Goal: Task Accomplishment & Management: Manage account settings

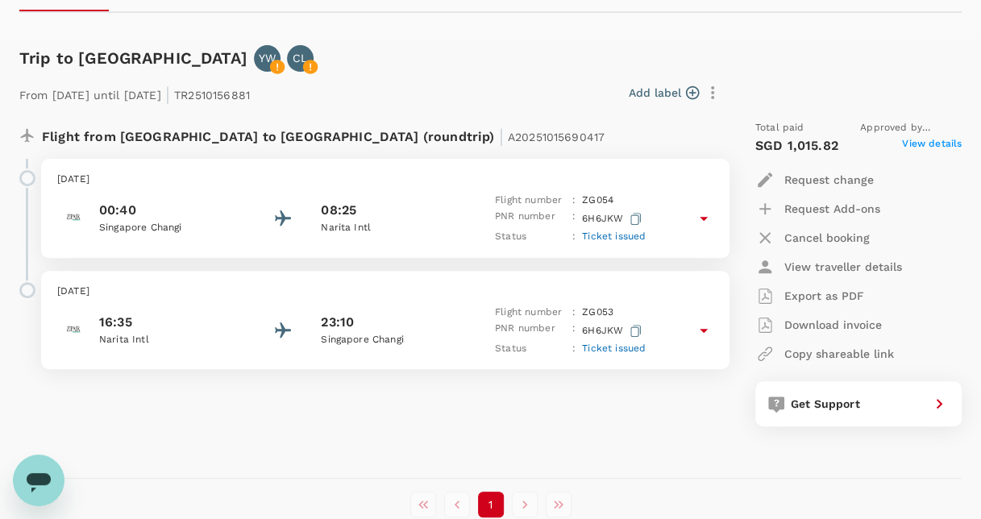
scroll to position [242, 0]
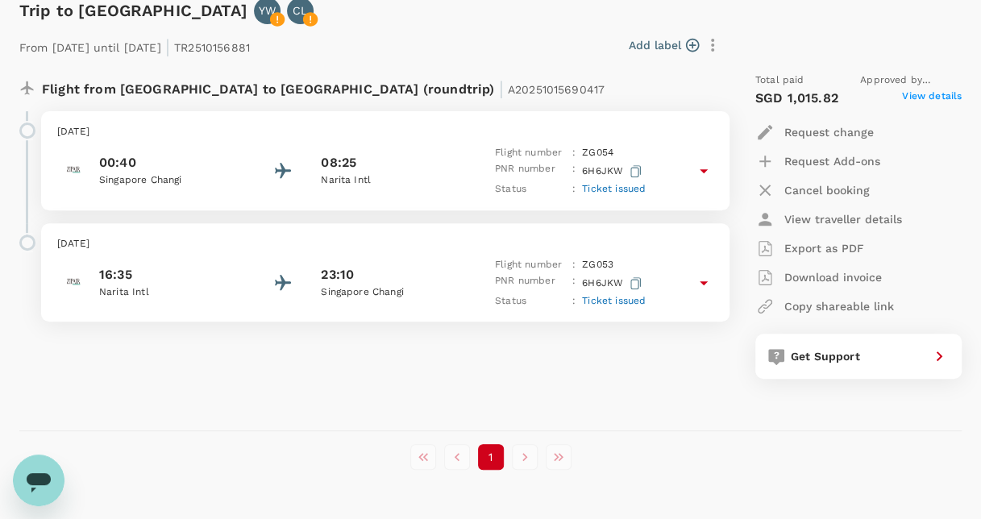
click at [699, 172] on icon at bounding box center [703, 170] width 19 height 19
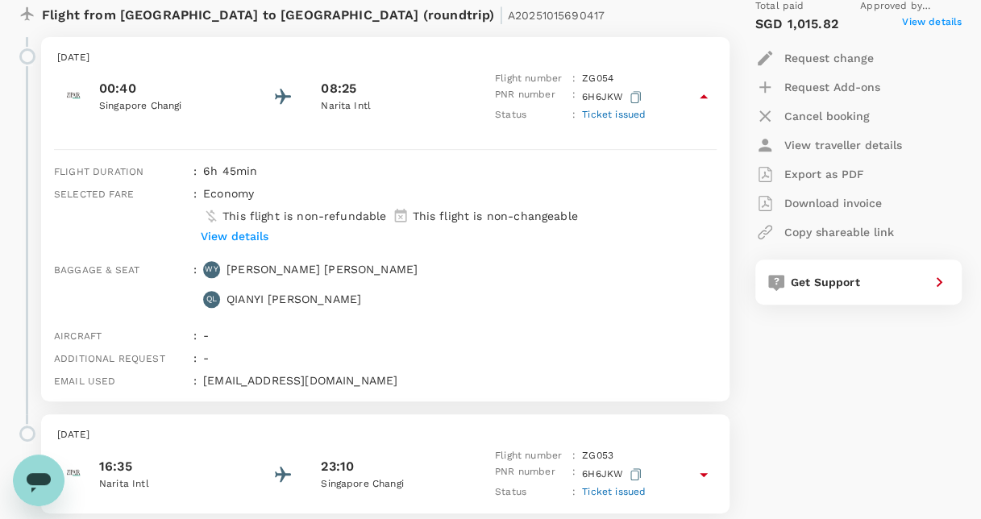
scroll to position [323, 0]
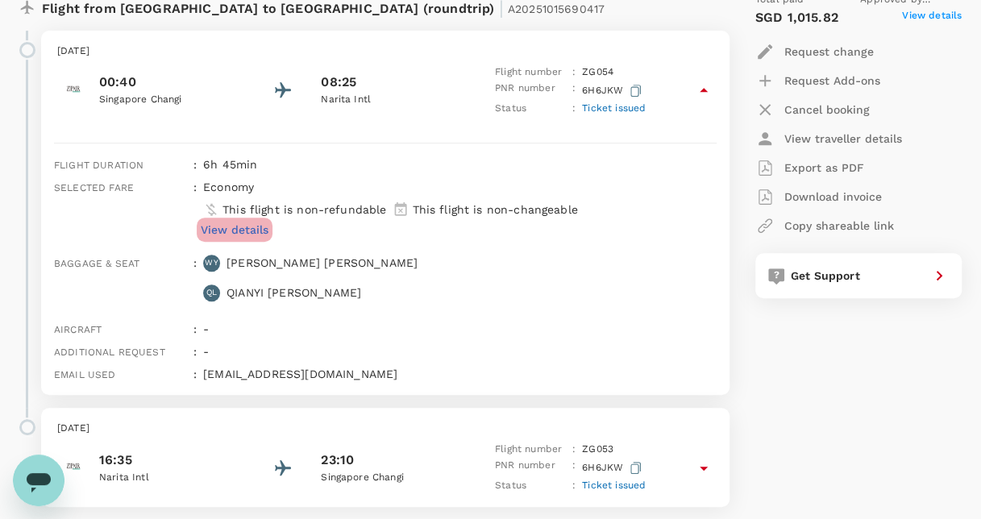
click at [231, 223] on p "View details" at bounding box center [235, 230] width 68 height 16
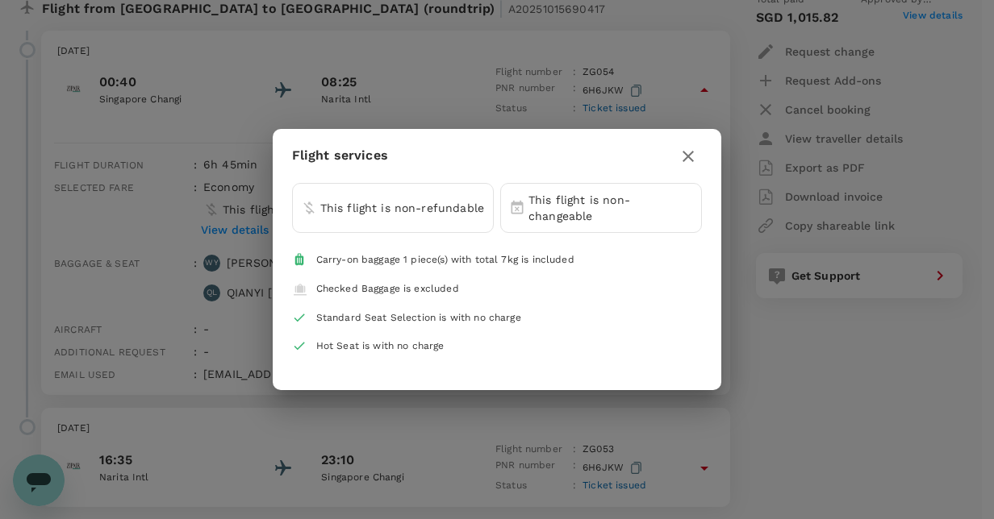
click at [684, 160] on icon "button" at bounding box center [687, 156] width 19 height 19
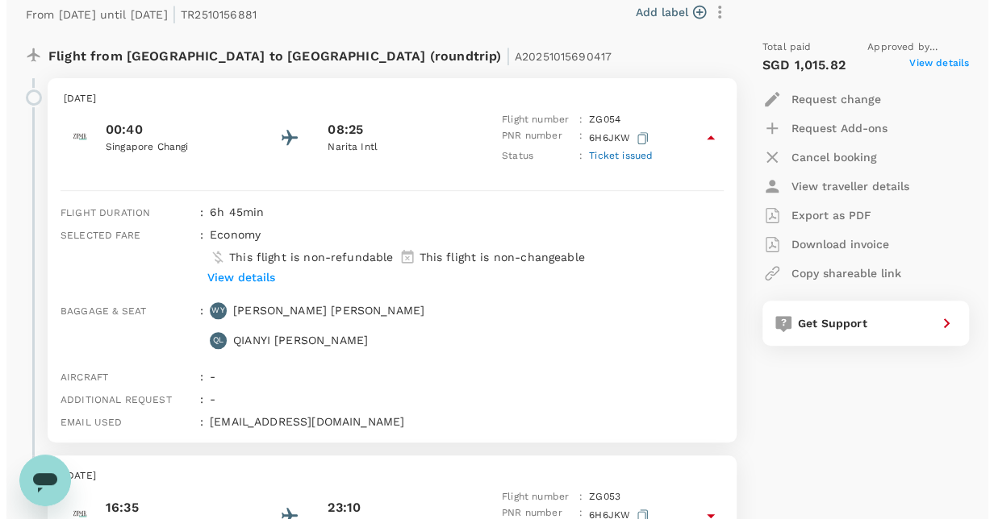
scroll to position [242, 0]
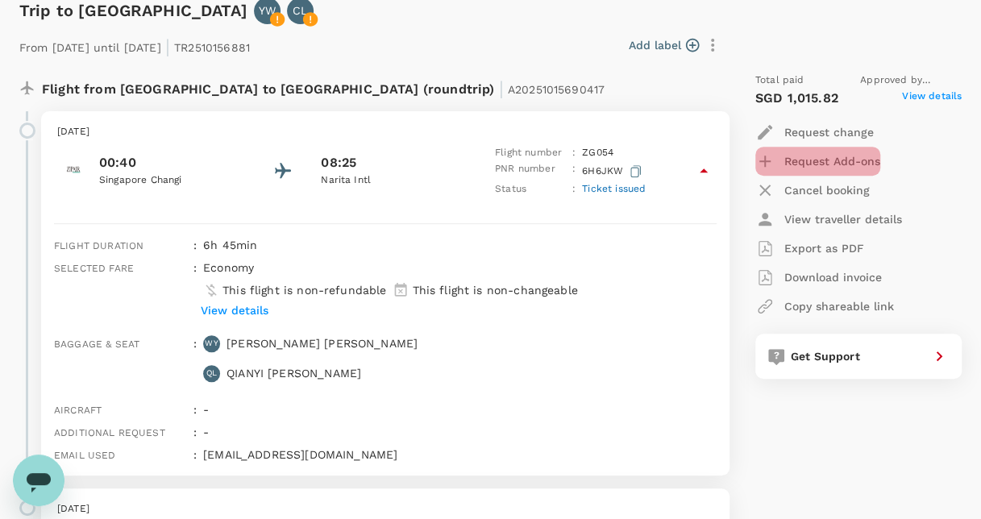
click at [816, 161] on p "Request Add-ons" at bounding box center [833, 161] width 96 height 16
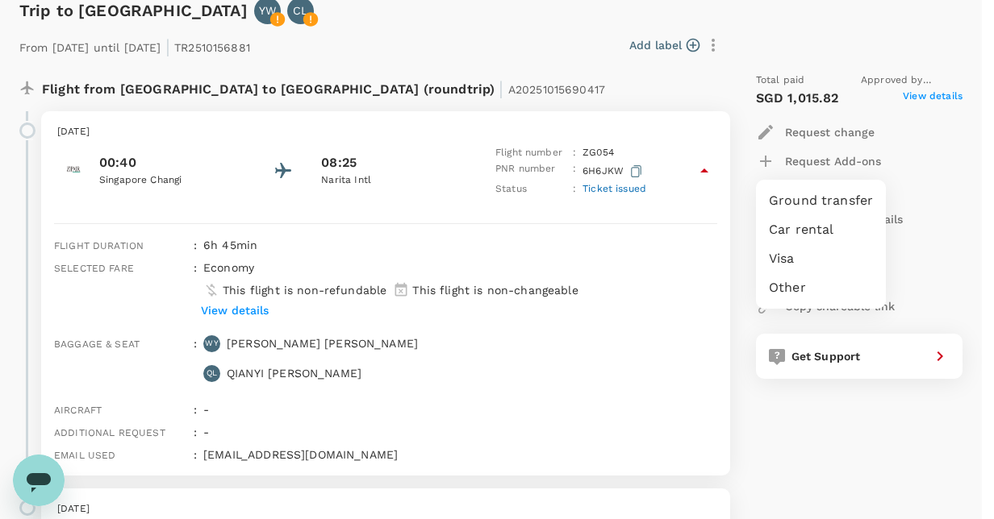
click at [827, 128] on div at bounding box center [497, 259] width 994 height 519
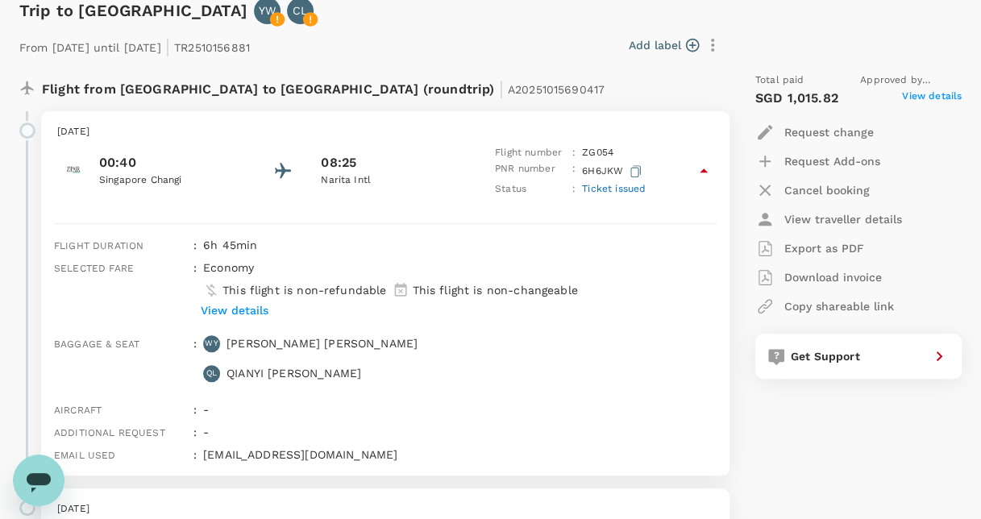
click at [827, 130] on p "Request change" at bounding box center [830, 132] width 90 height 16
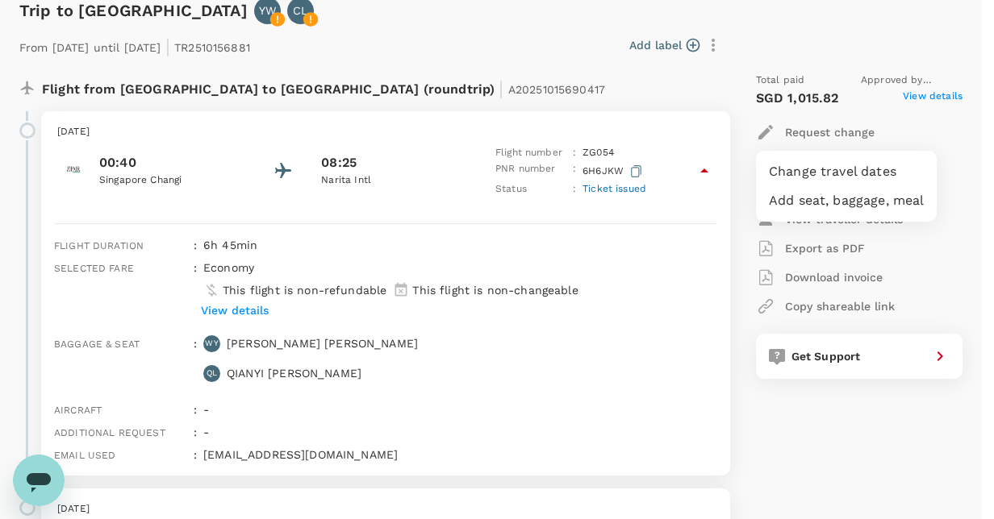
click at [831, 206] on li "Add seat, baggage, meal" at bounding box center [846, 200] width 181 height 29
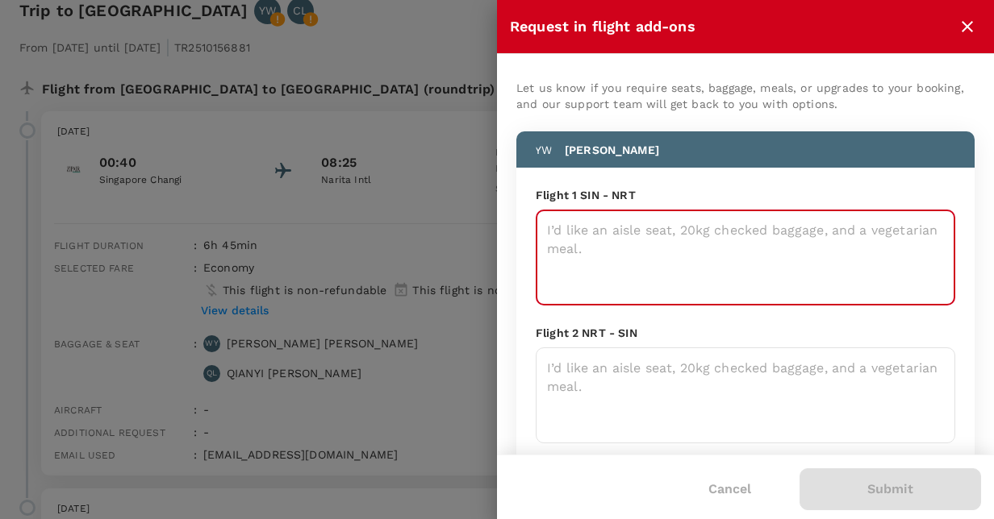
click at [665, 250] on textarea at bounding box center [744, 258] width 419 height 96
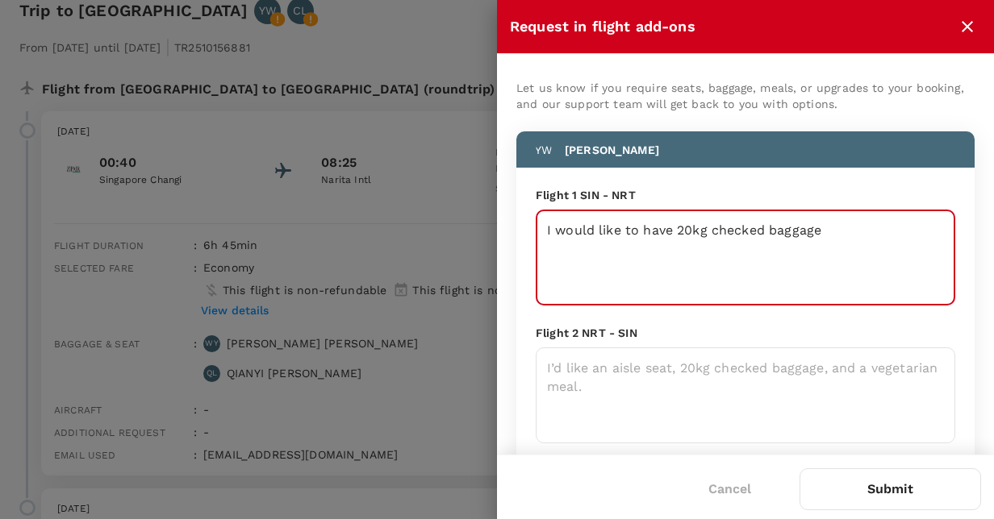
drag, startPoint x: 843, startPoint y: 229, endPoint x: 490, endPoint y: 228, distance: 352.4
click at [490, 228] on div "Request in flight add-ons Let us know if you require seats, baggage, meals, or …" at bounding box center [497, 259] width 994 height 519
paste textarea "hings to discuss with Peiwei - Tsuji san retirement and internal successor trai…"
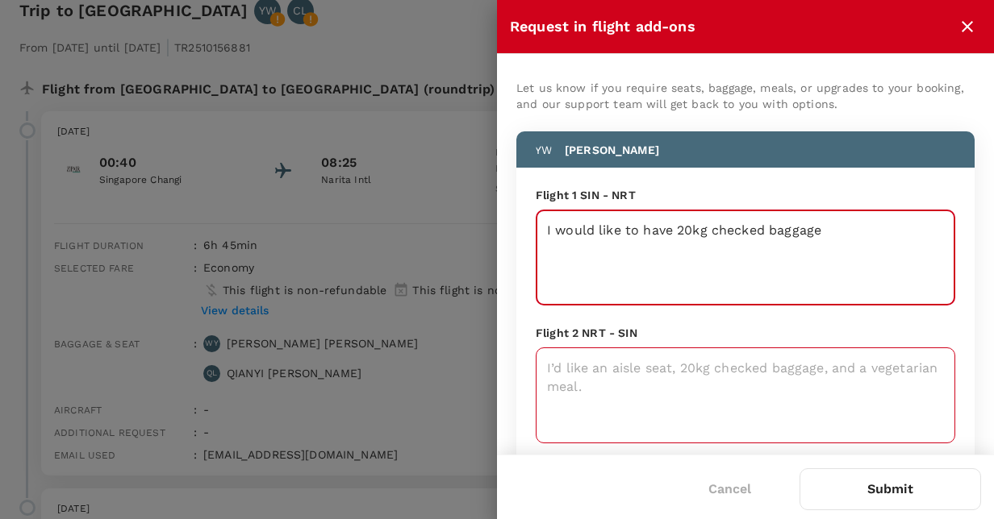
type textarea "I would like to have 20kg checked baggage"
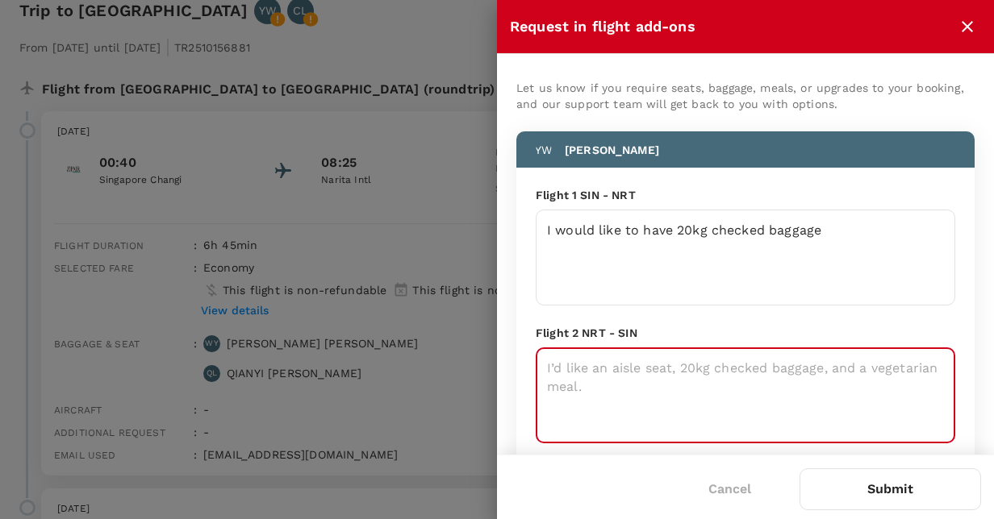
click at [654, 382] on textarea at bounding box center [744, 396] width 419 height 96
paste textarea "I would like to have 20kg checked baggage"
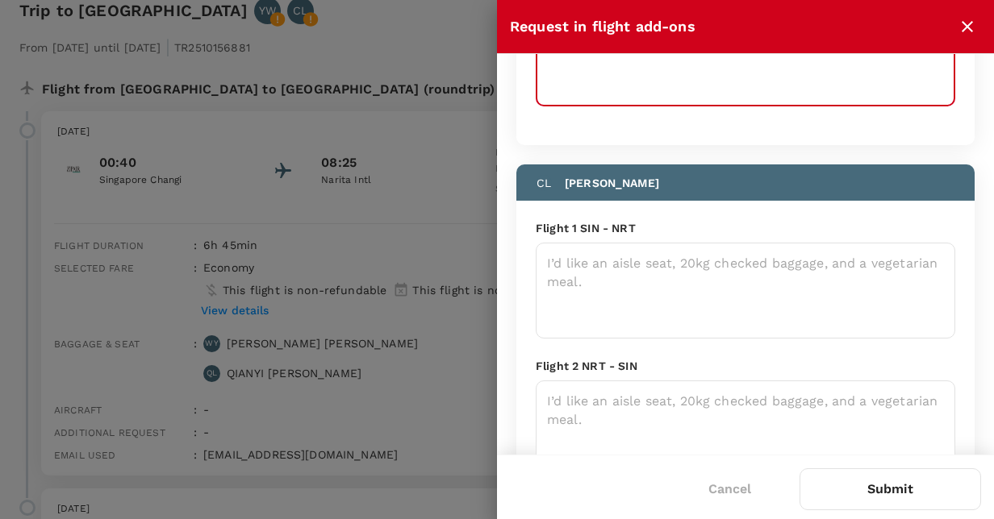
scroll to position [403, 0]
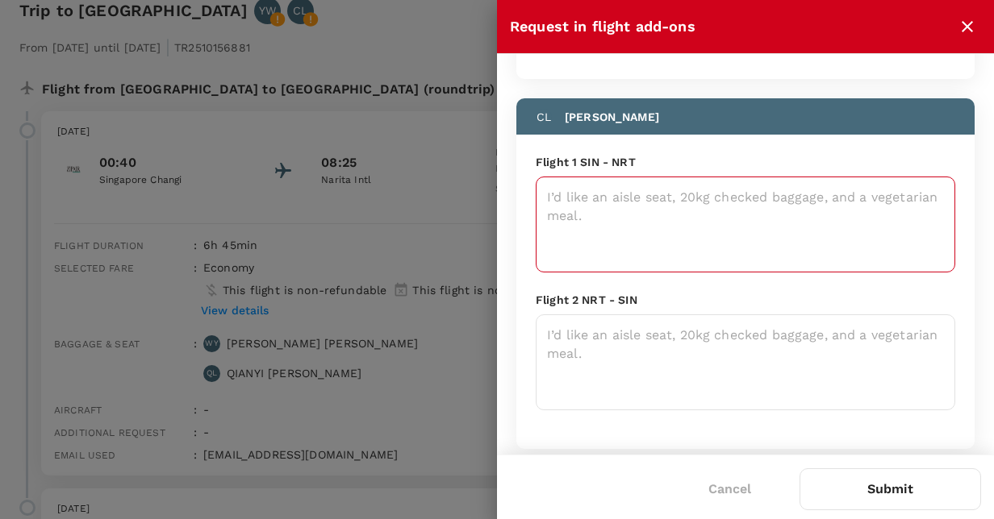
type textarea "I would like to have 20kg checked baggage"
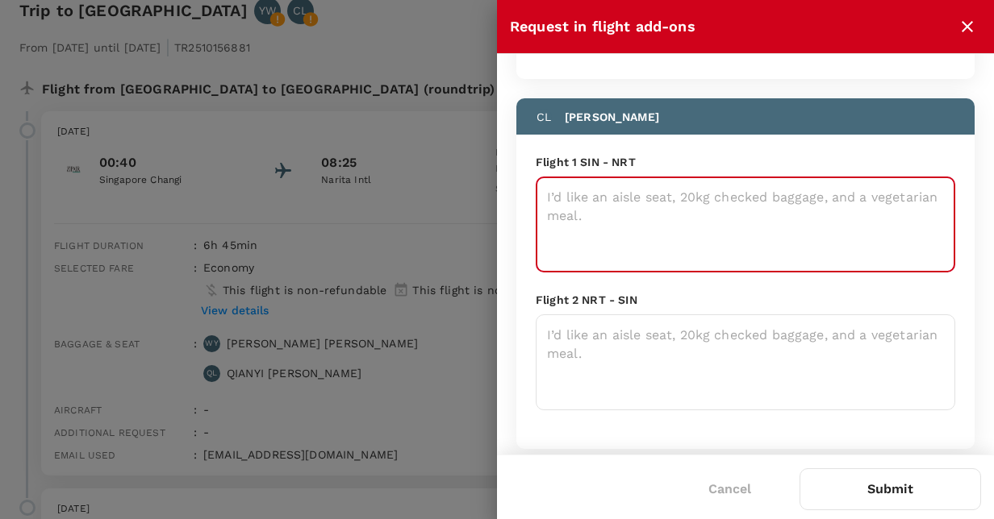
click at [593, 200] on textarea at bounding box center [744, 225] width 419 height 96
paste textarea "I would like to have 20kg checked baggage"
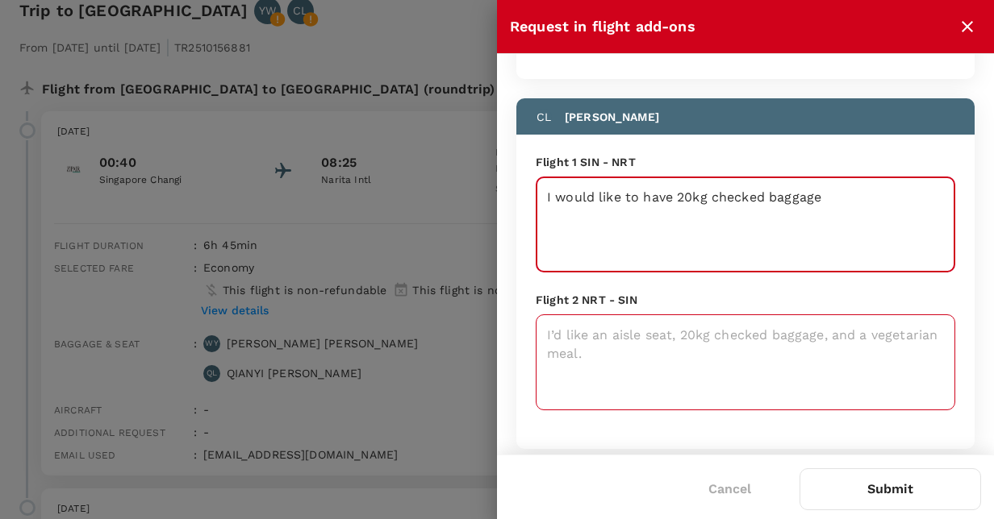
type textarea "I would like to have 20kg checked baggage"
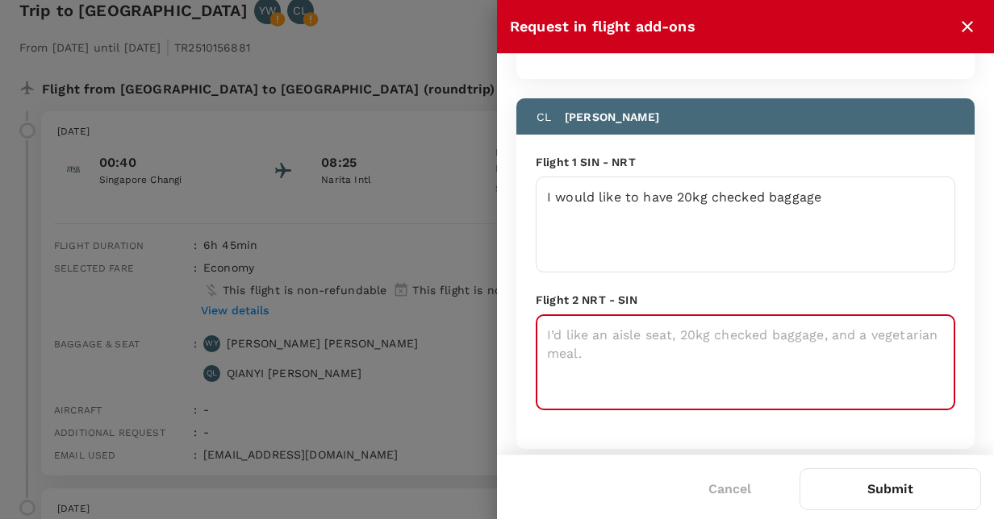
click at [634, 340] on textarea at bounding box center [744, 363] width 419 height 96
paste textarea "I would like to have 20kg checked baggage"
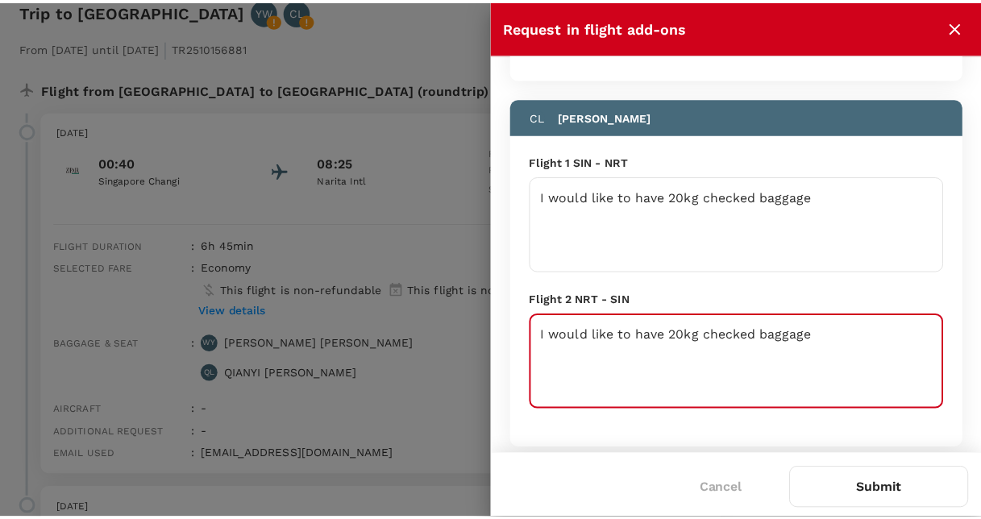
scroll to position [442, 0]
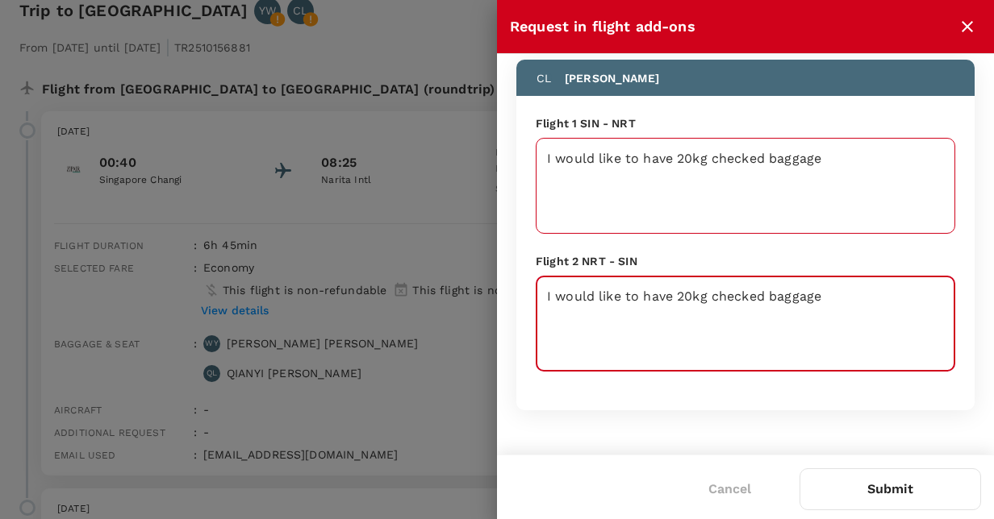
type textarea "I would like to have 20kg checked baggage"
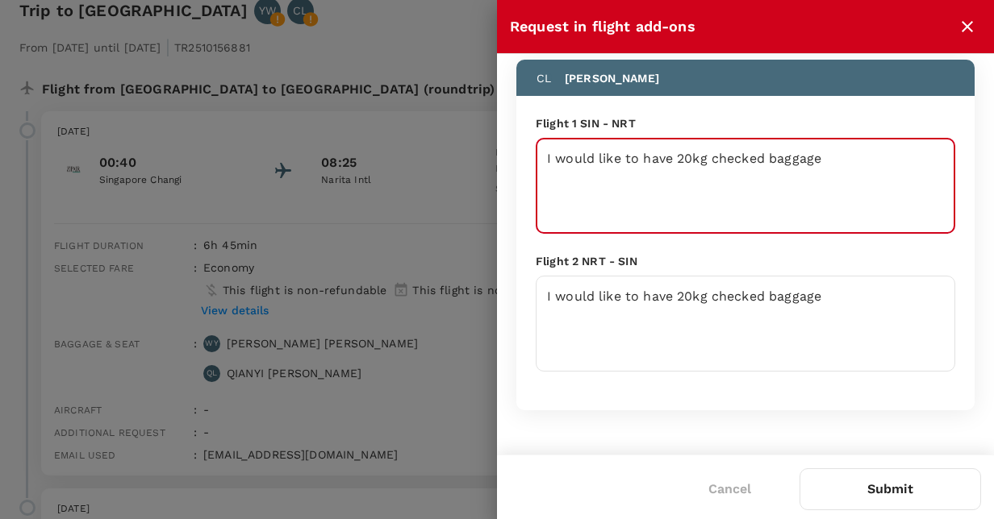
drag, startPoint x: 848, startPoint y: 155, endPoint x: 465, endPoint y: 163, distance: 384.0
click at [465, 163] on div "Request in flight add-ons Let us know if you require seats, baggage, meals, or …" at bounding box center [497, 259] width 994 height 519
click at [879, 494] on button "Submit" at bounding box center [889, 490] width 181 height 42
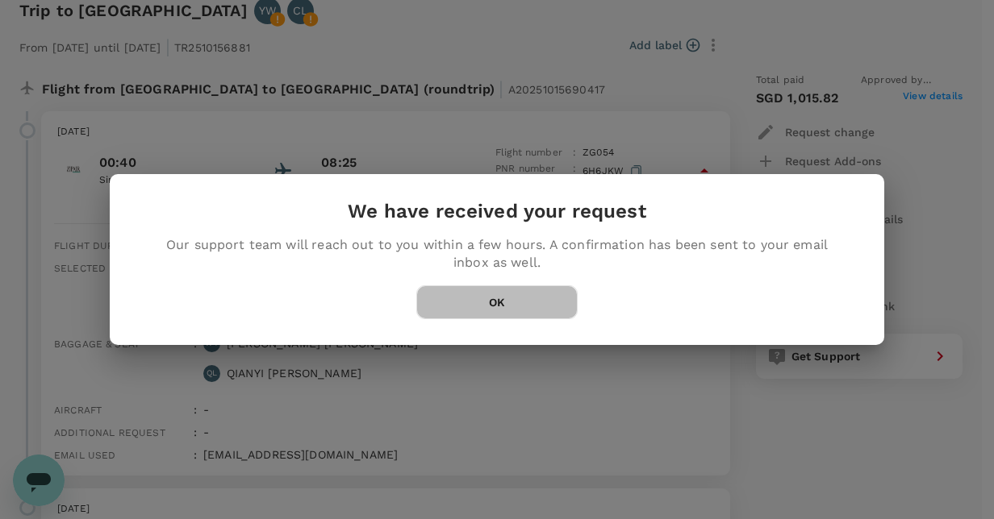
click at [521, 305] on button "OK" at bounding box center [496, 302] width 161 height 34
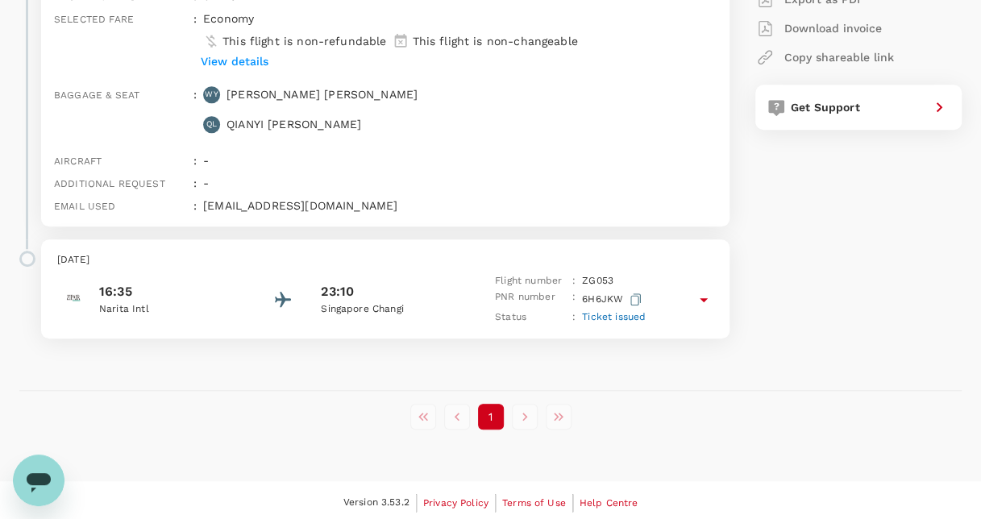
scroll to position [494, 0]
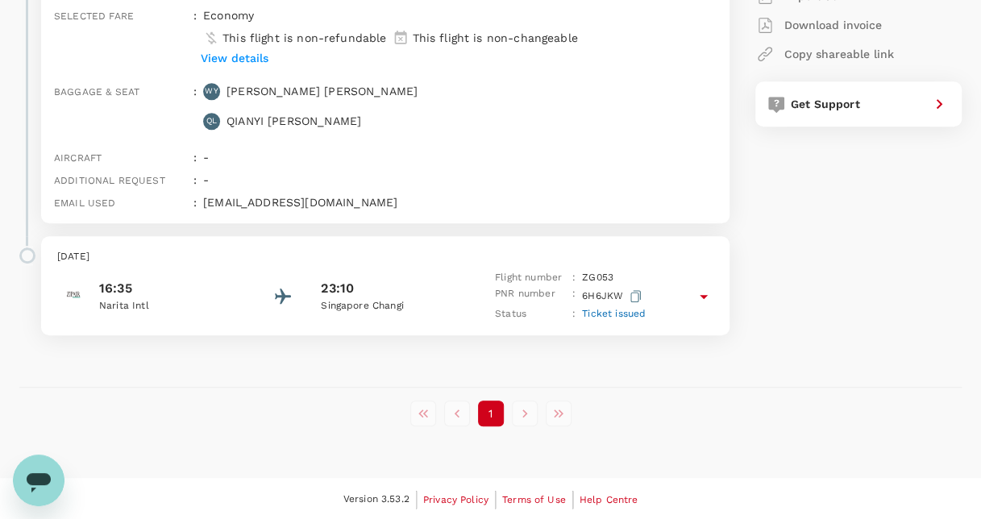
click at [644, 415] on div "1" at bounding box center [490, 414] width 943 height 26
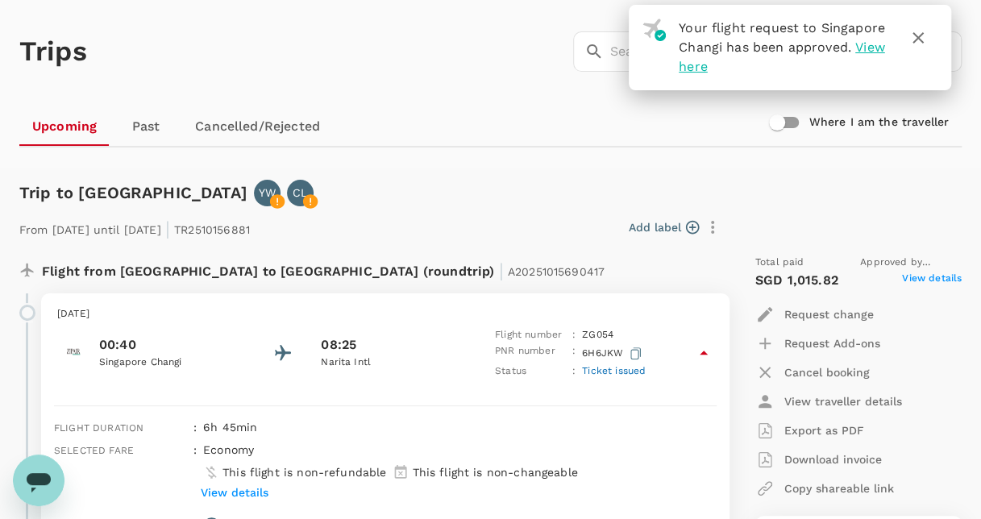
scroll to position [0, 0]
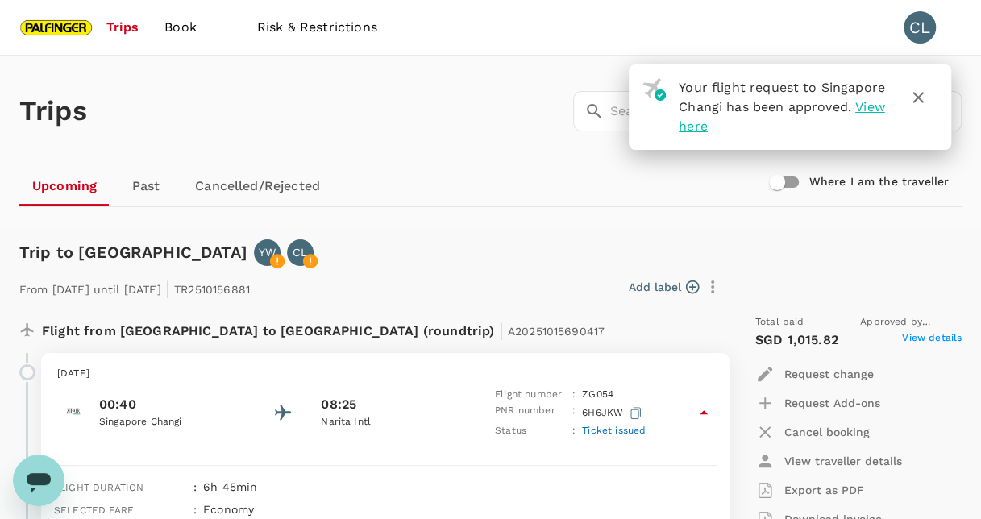
click at [719, 127] on span "View here" at bounding box center [782, 116] width 206 height 35
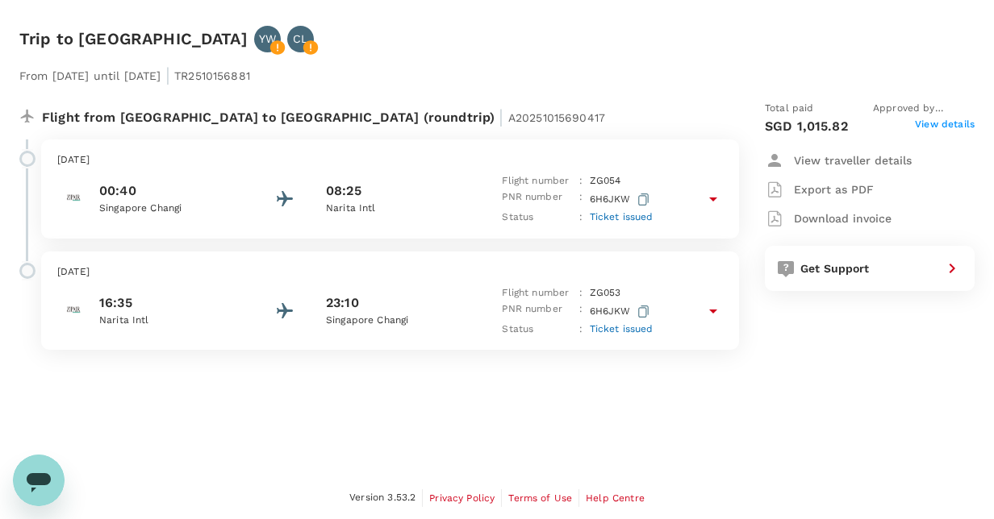
click at [711, 201] on icon at bounding box center [712, 199] width 19 height 19
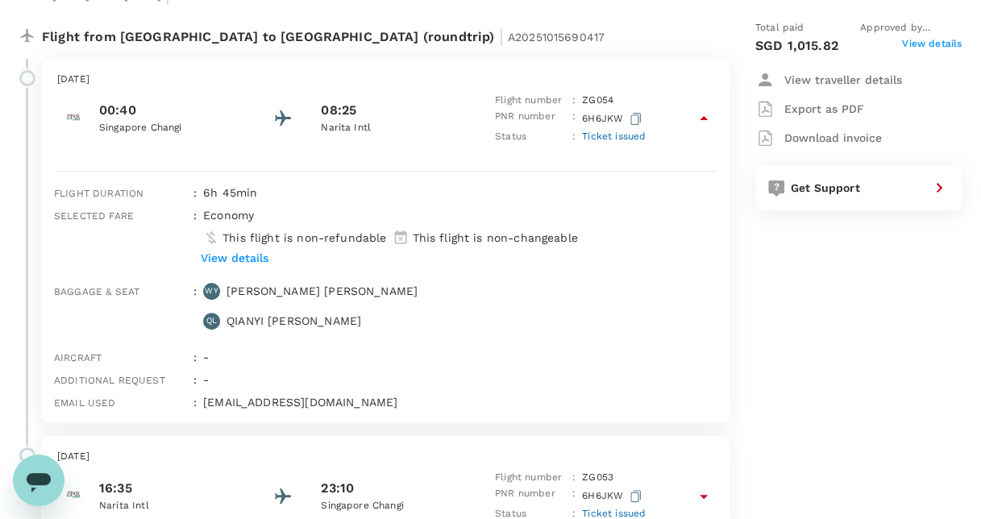
scroll to position [165, 0]
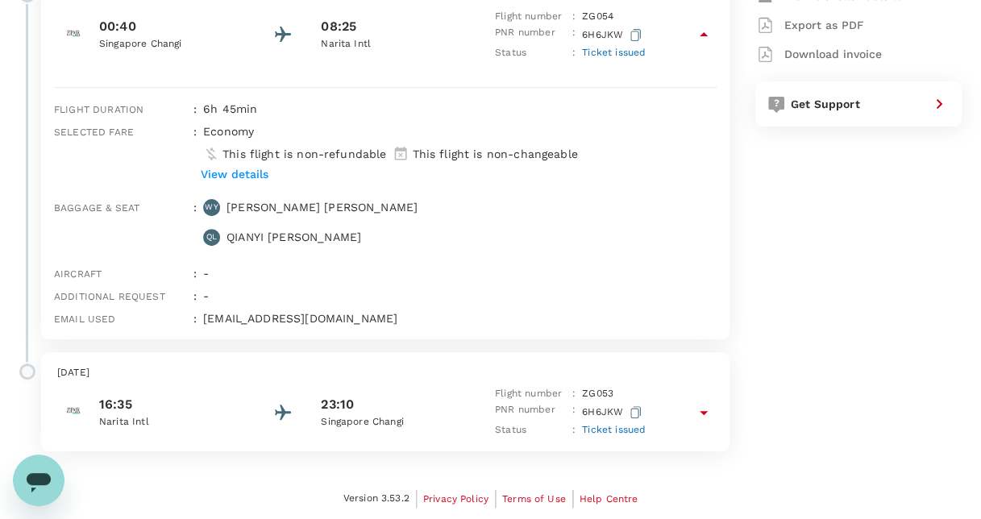
click at [247, 174] on p "View details" at bounding box center [235, 174] width 68 height 16
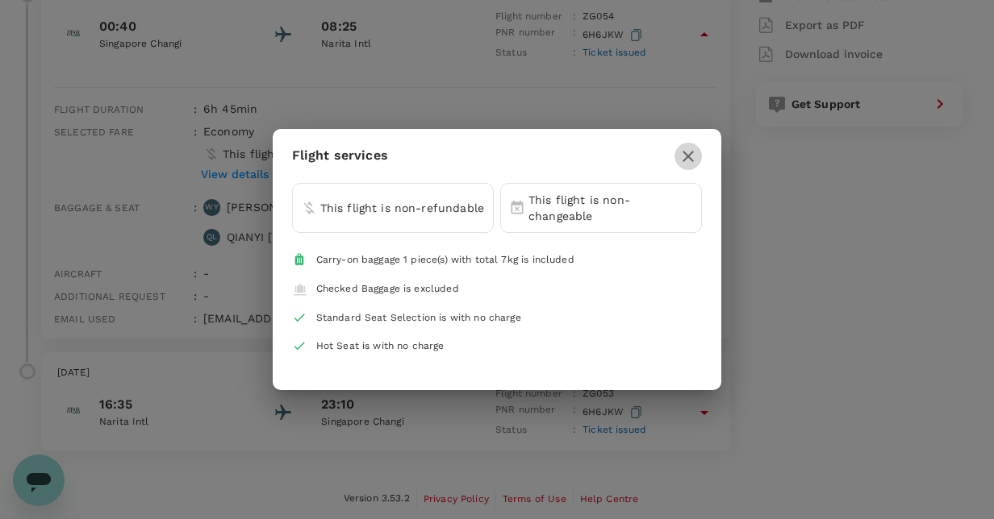
click at [683, 157] on icon "button" at bounding box center [687, 156] width 11 height 11
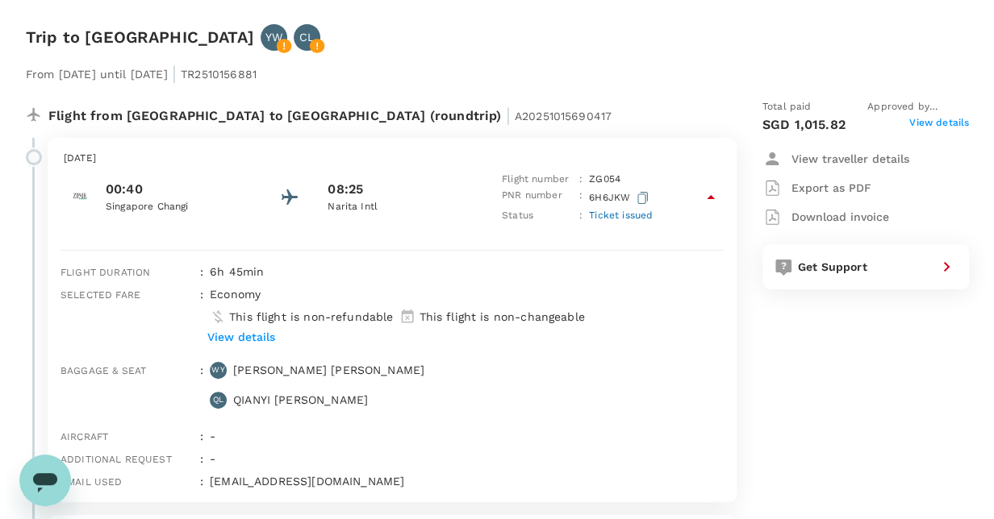
scroll to position [0, 0]
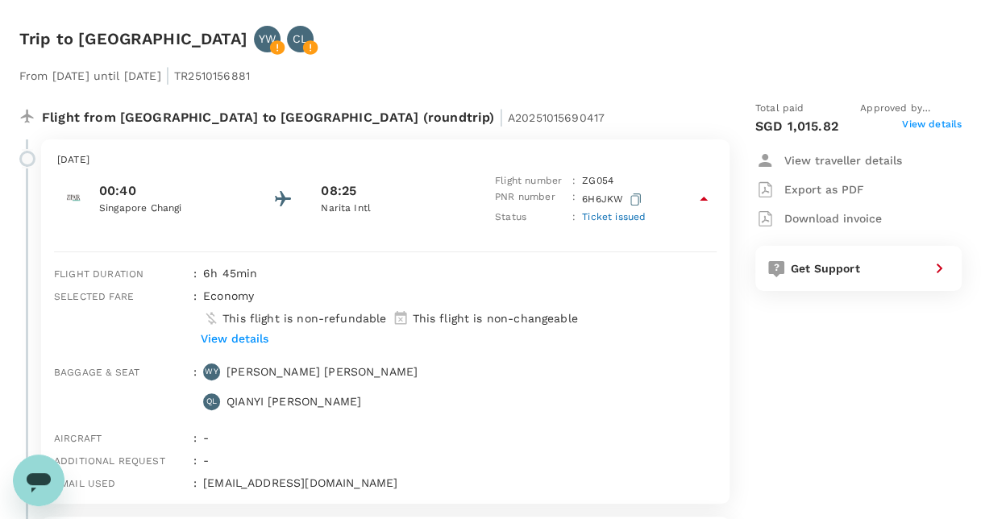
click at [632, 221] on span "Ticket issued" at bounding box center [614, 216] width 64 height 11
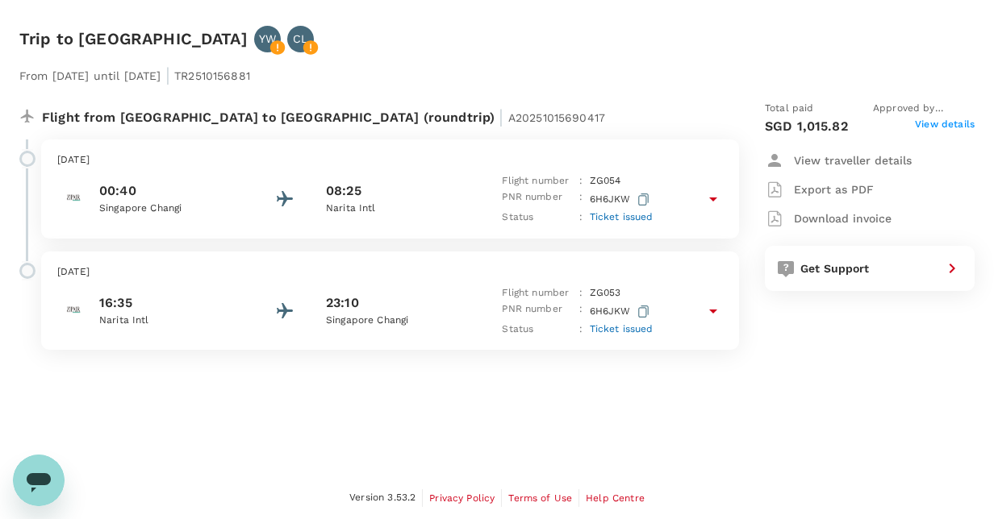
click at [785, 355] on div "Total paid Approved by James Liu SGD 1,015.82 View details View traveller detai…" at bounding box center [853, 225] width 242 height 275
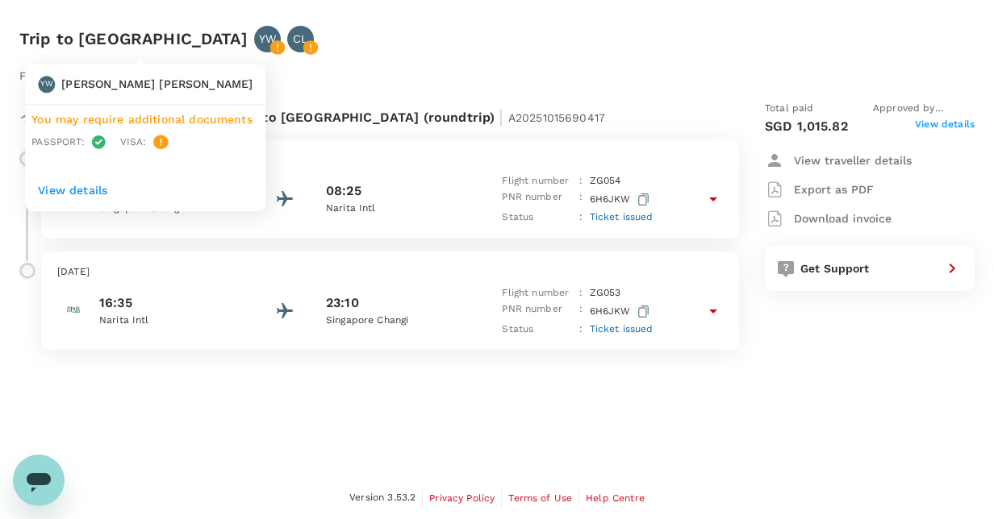
click at [277, 50] on icon at bounding box center [278, 47] width 2 height 7
click at [270, 52] on icon at bounding box center [277, 47] width 15 height 15
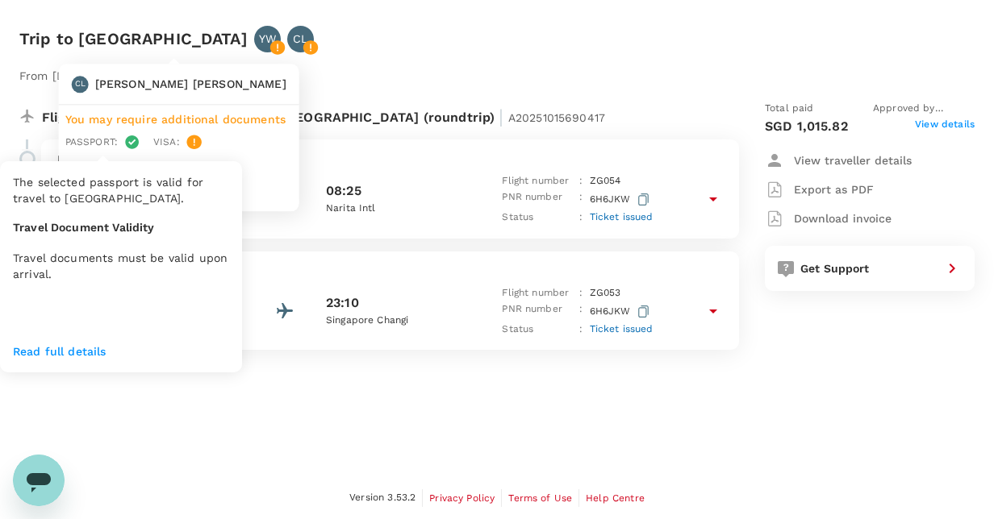
click at [71, 352] on p "Read full details" at bounding box center [121, 352] width 216 height 16
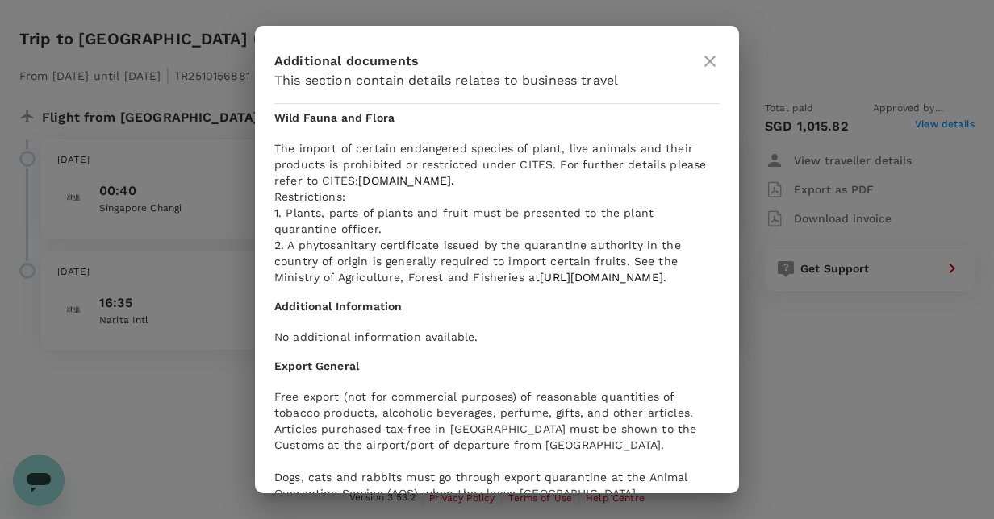
scroll to position [2387, 0]
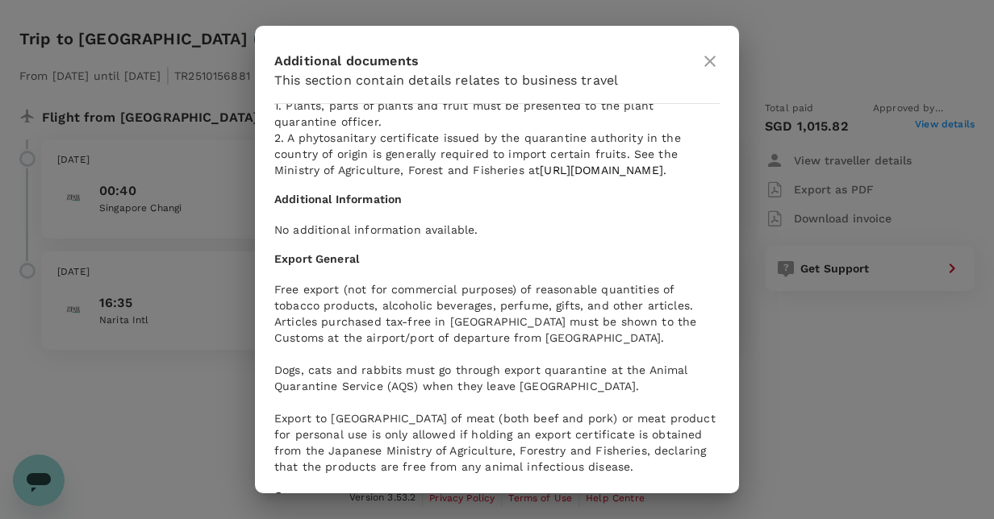
click at [711, 63] on icon at bounding box center [709, 61] width 11 height 11
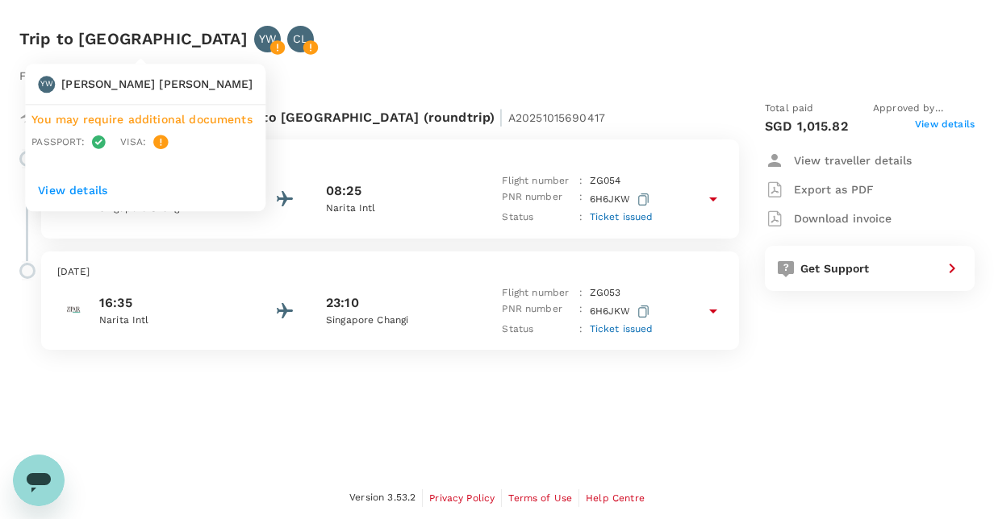
click at [270, 42] on icon at bounding box center [277, 47] width 15 height 15
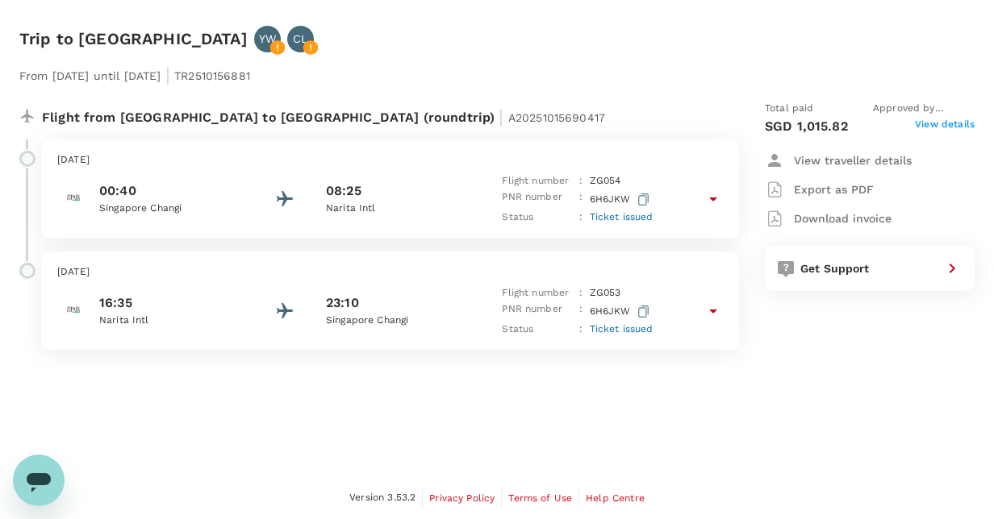
click at [623, 69] on div at bounding box center [492, 70] width 485 height 6
click at [935, 127] on span "View details" at bounding box center [945, 126] width 60 height 19
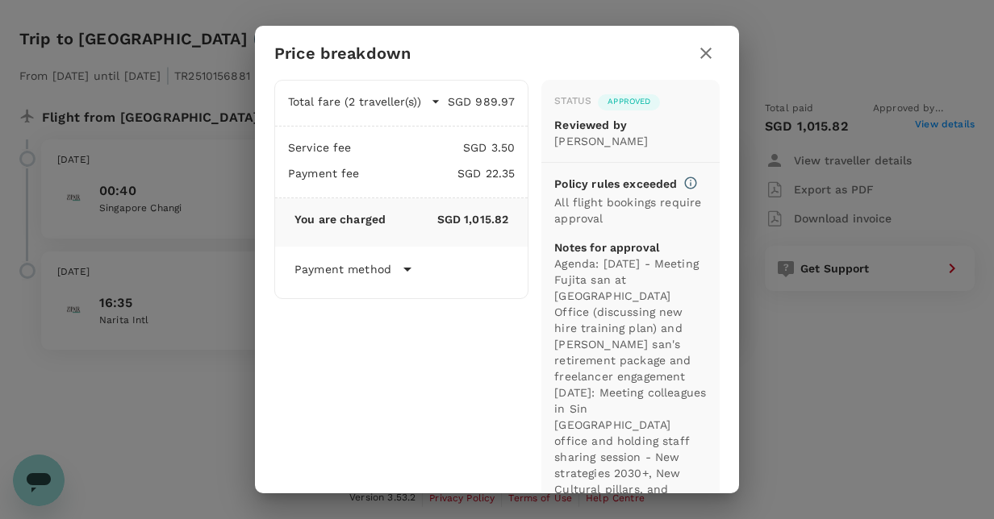
click at [411, 269] on icon at bounding box center [407, 269] width 19 height 19
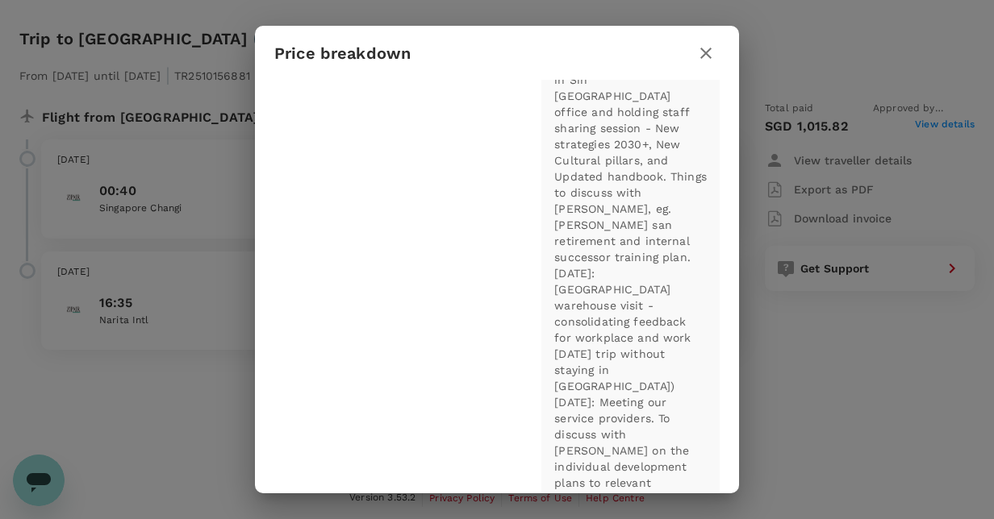
scroll to position [368, 0]
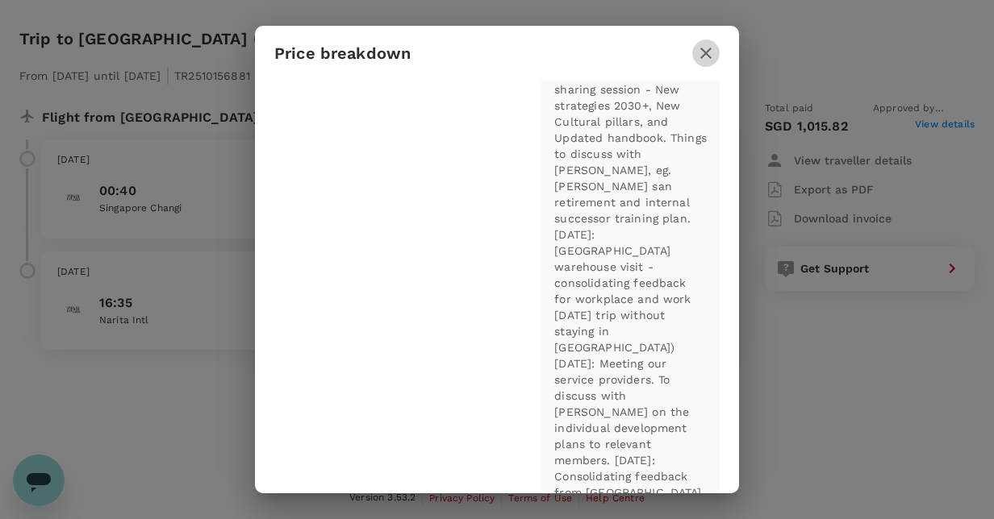
click at [697, 60] on icon "button" at bounding box center [705, 53] width 19 height 19
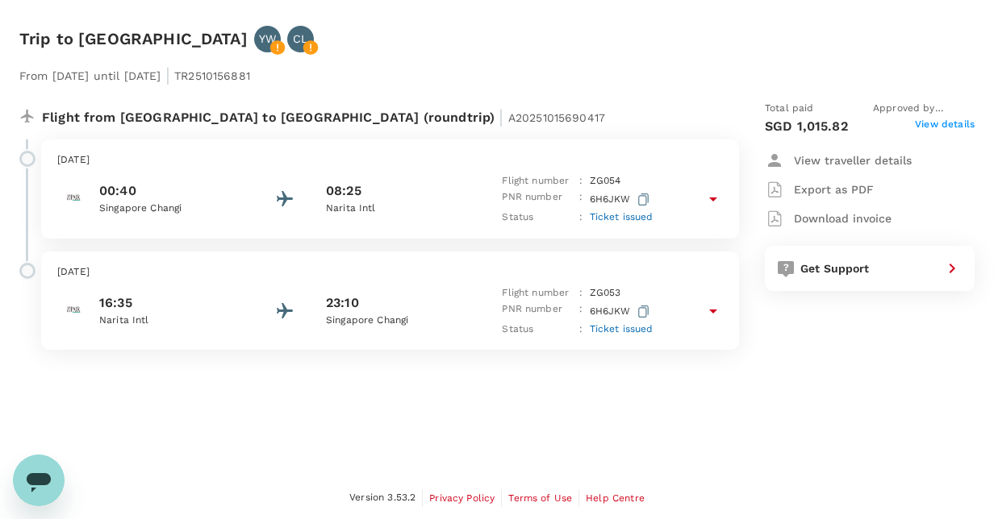
click at [958, 127] on span "View details" at bounding box center [945, 126] width 60 height 19
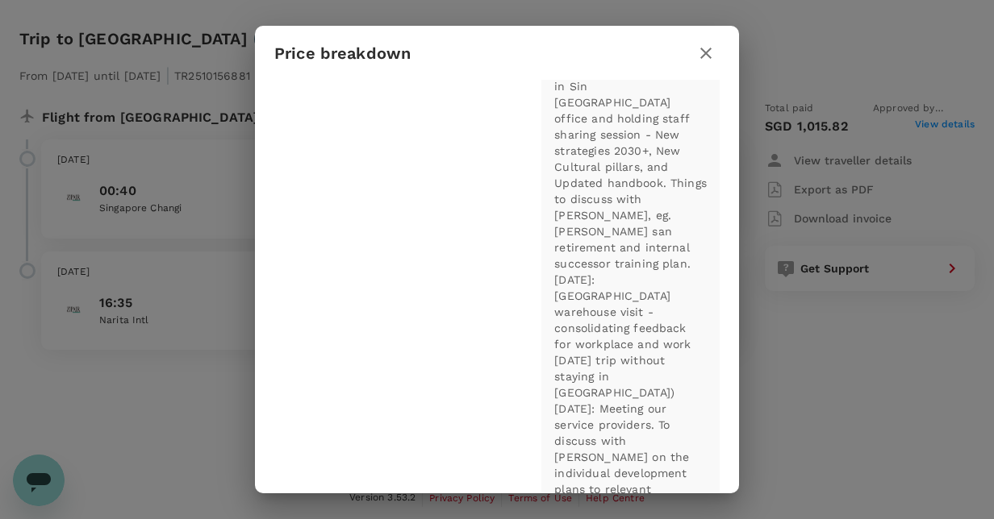
scroll to position [368, 0]
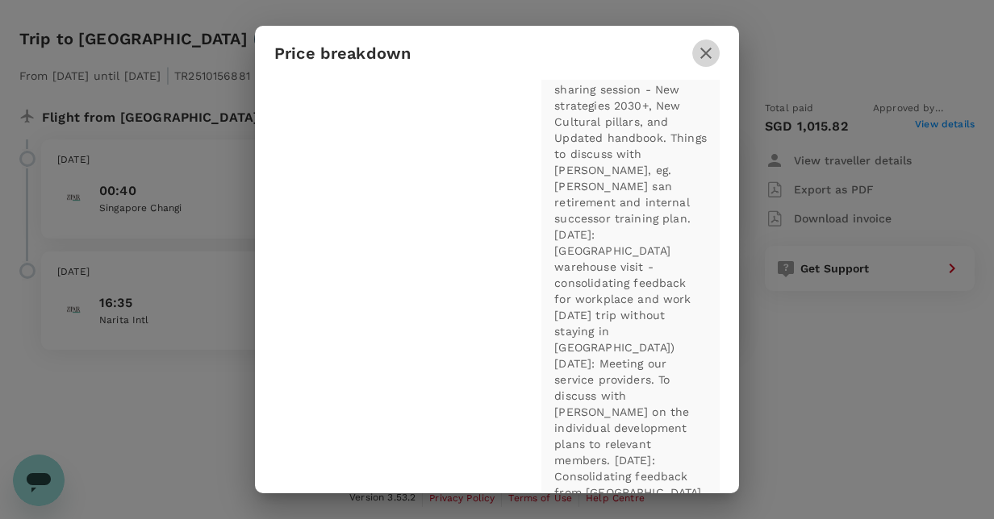
click at [705, 51] on icon "button" at bounding box center [705, 53] width 19 height 19
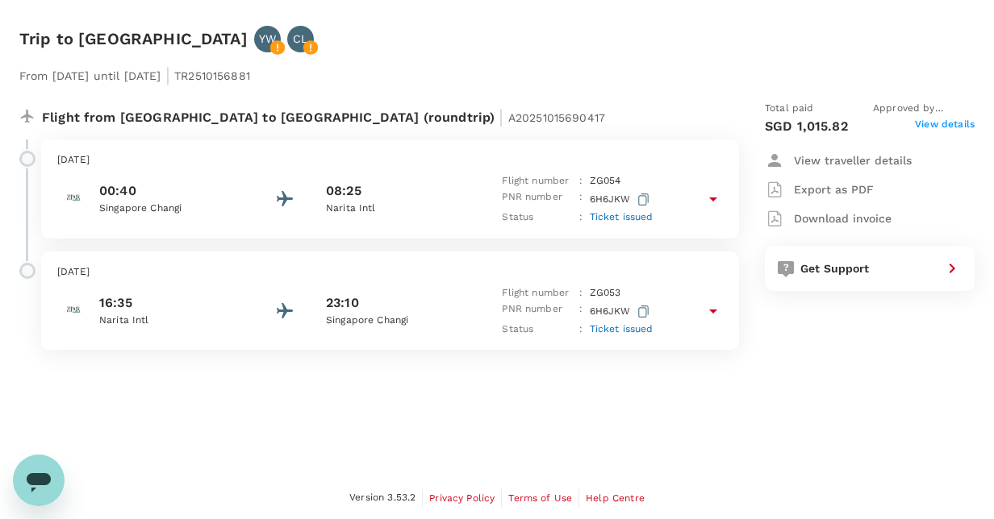
click at [65, 77] on p "From [DATE] until [DATE] | TR2510156881" at bounding box center [134, 73] width 231 height 29
click at [73, 37] on div "From [DATE] until [DATE] | TR2510156881 Flight from [GEOGRAPHIC_DATA] to [GEOGR…" at bounding box center [484, 201] width 981 height 349
click at [576, 439] on div "Trip to [GEOGRAPHIC_DATA] YW CL From [DATE] until [DATE] | TR2510156881 Flight …" at bounding box center [497, 238] width 994 height 477
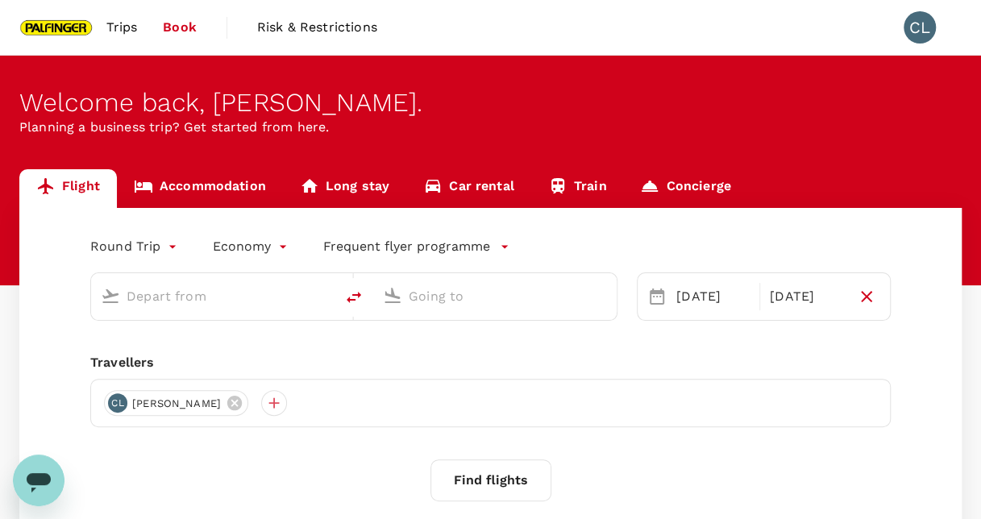
type input "Singapore Changi (SIN)"
type input "Narita Intl (NRT)"
type input "Singapore Changi (SIN)"
type input "Narita Intl (NRT)"
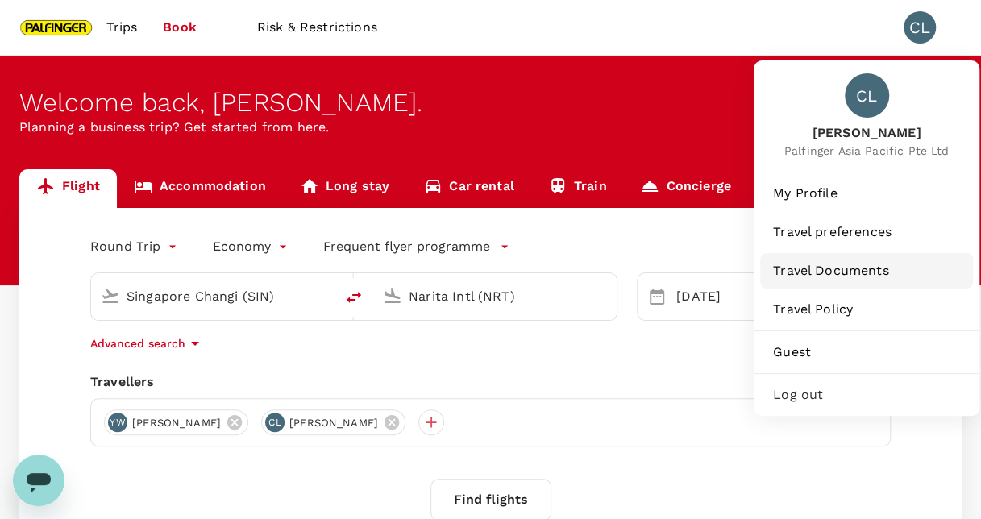
click at [870, 276] on span "Travel Documents" at bounding box center [866, 270] width 187 height 19
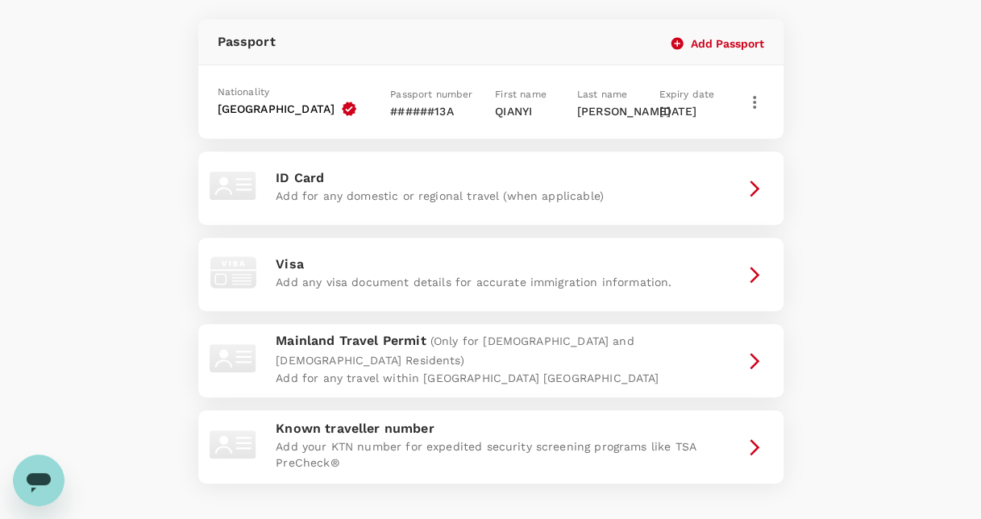
scroll to position [81, 0]
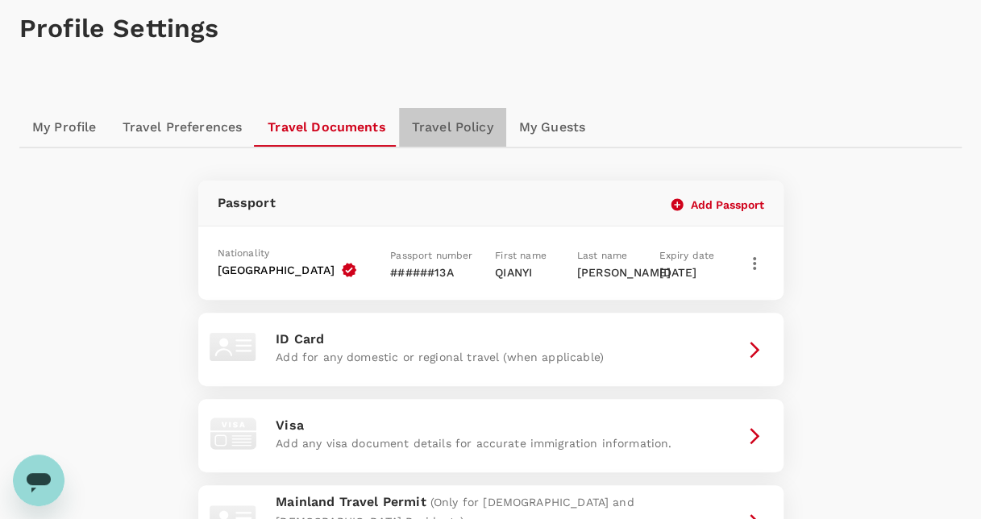
click at [453, 133] on link "Travel Policy" at bounding box center [452, 127] width 107 height 39
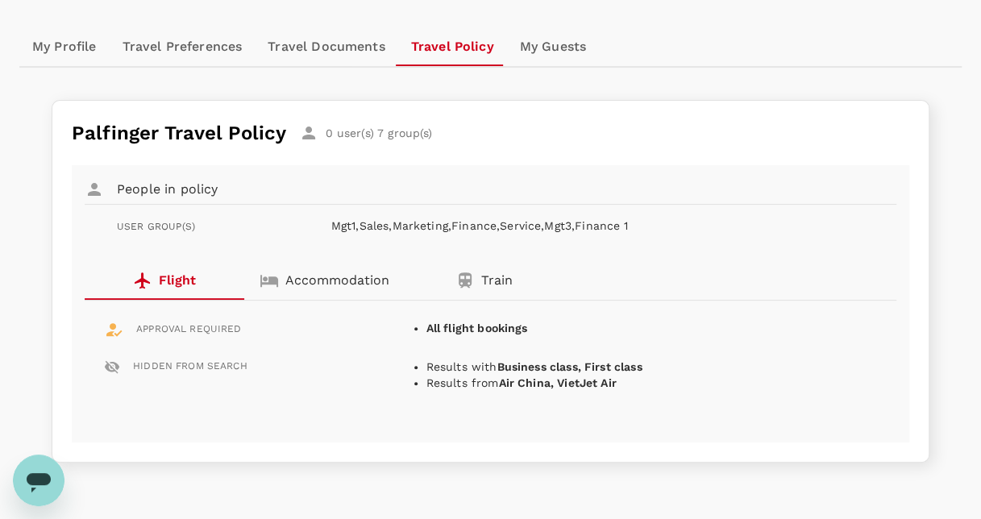
scroll to position [81, 0]
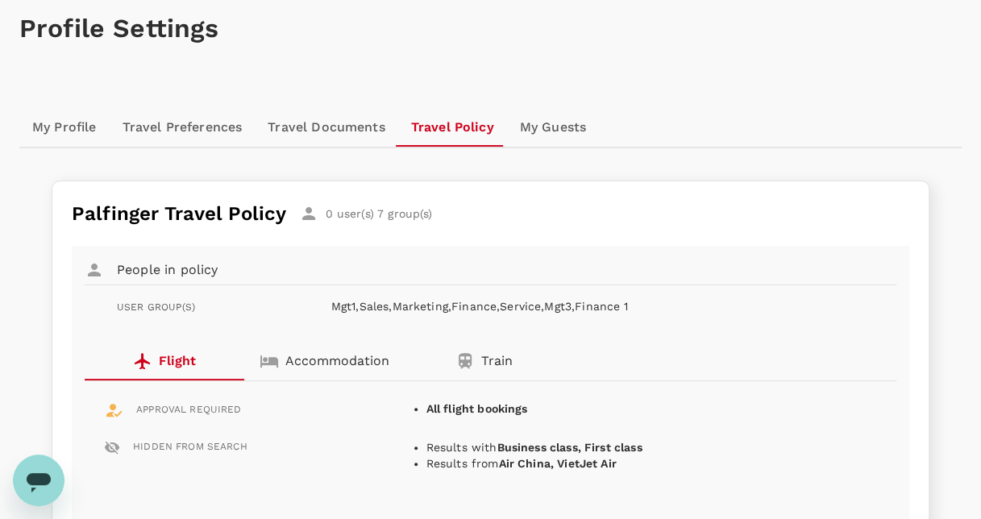
click at [305, 132] on link "Travel Documents" at bounding box center [326, 127] width 143 height 39
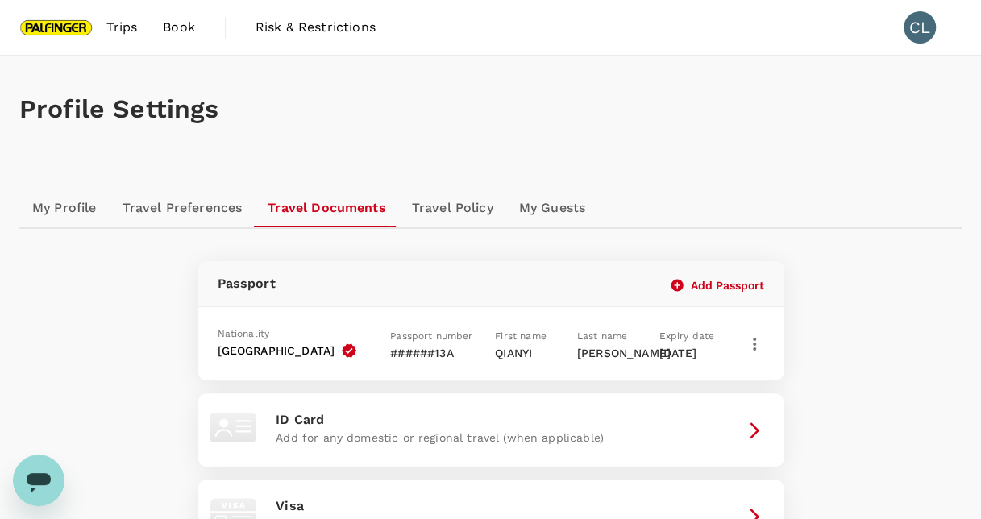
click at [198, 206] on link "Travel Preferences" at bounding box center [183, 208] width 146 height 39
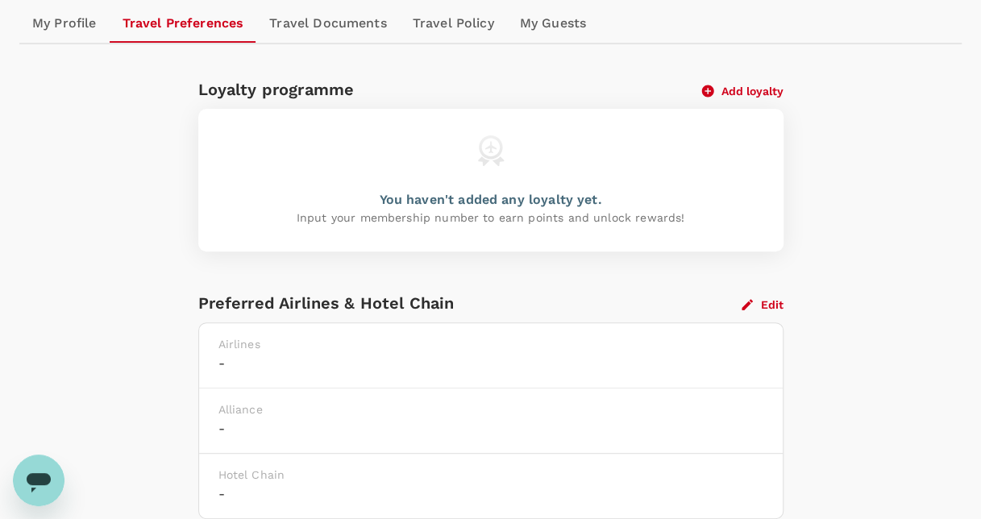
scroll to position [48, 0]
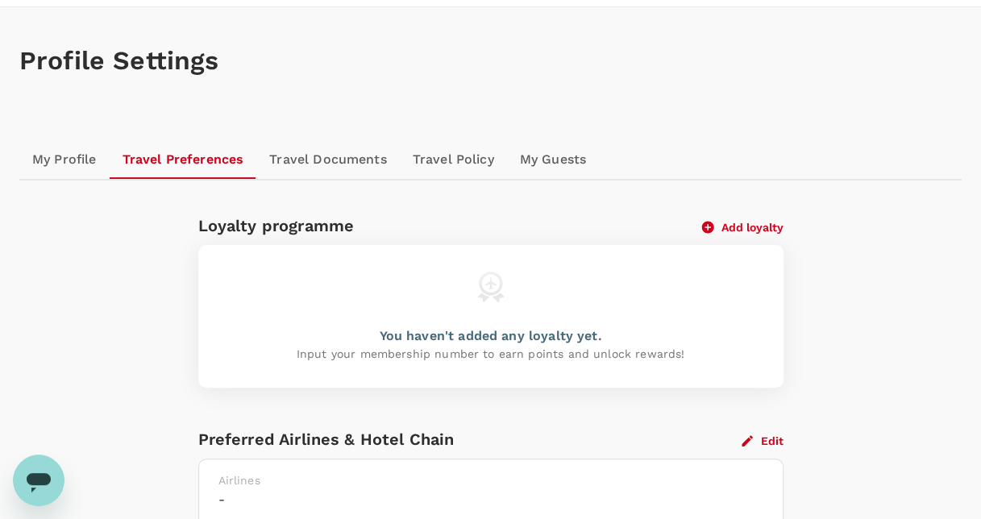
click at [77, 165] on link "My Profile" at bounding box center [64, 159] width 90 height 39
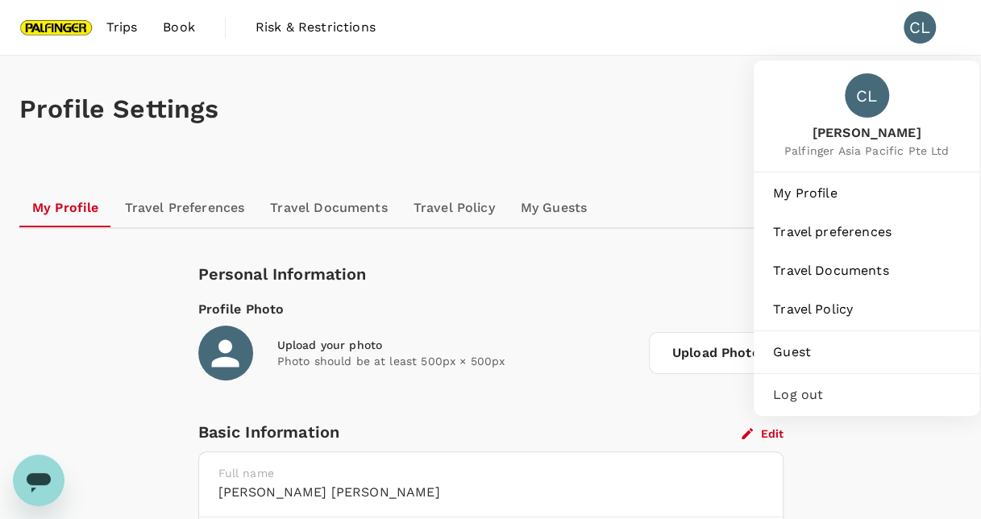
click at [920, 23] on div "CL" at bounding box center [920, 27] width 32 height 32
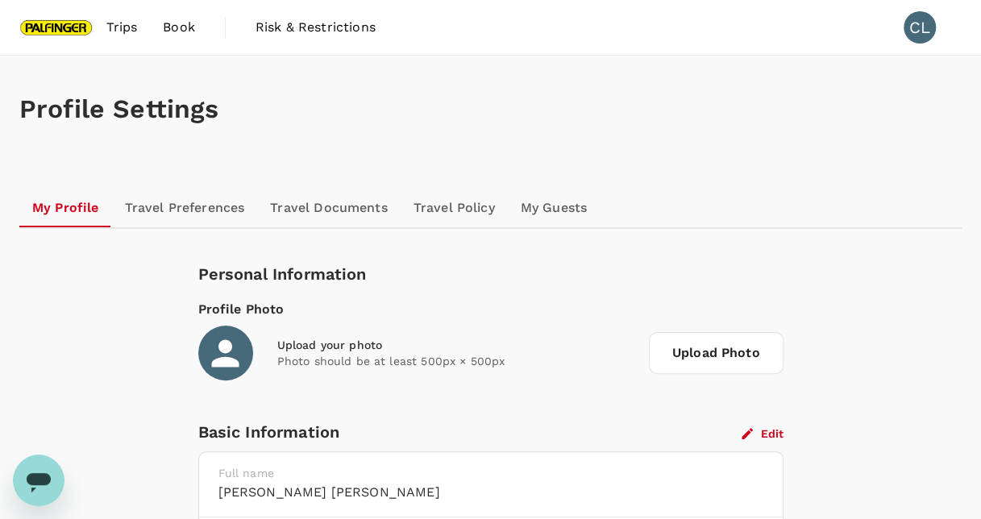
click at [167, 23] on span "Book" at bounding box center [179, 27] width 32 height 19
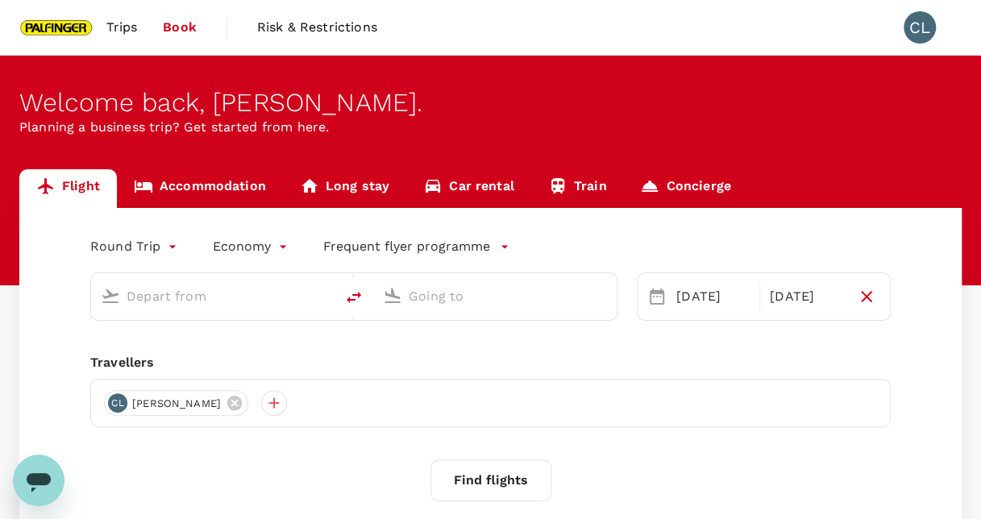
type input "Singapore Changi (SIN)"
type input "Narita Intl (NRT)"
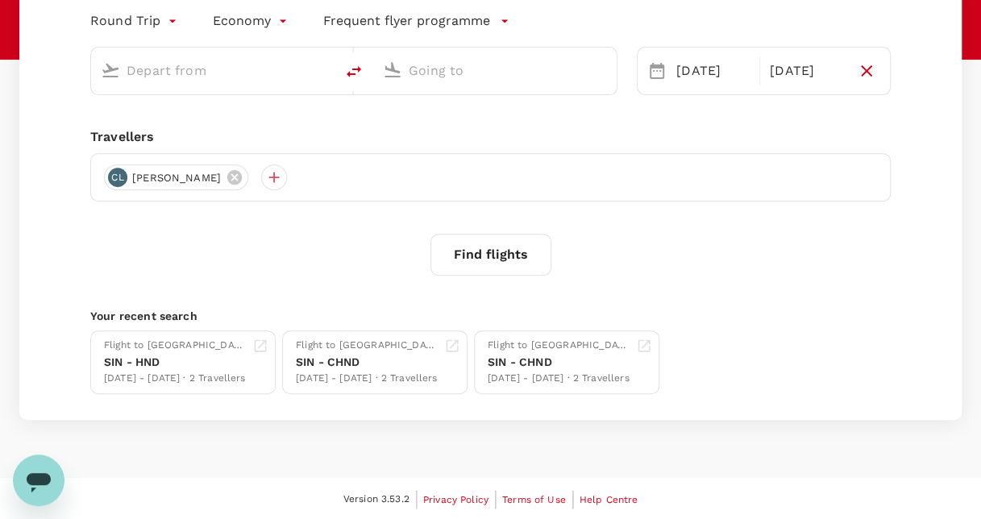
type input "Singapore Changi (SIN)"
type input "Narita Intl (NRT)"
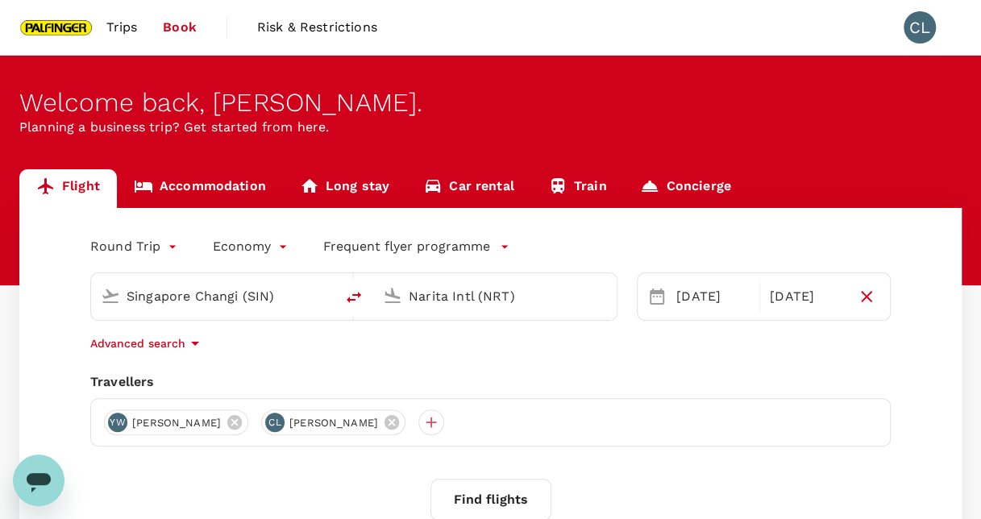
click at [123, 31] on span "Trips" at bounding box center [121, 27] width 31 height 19
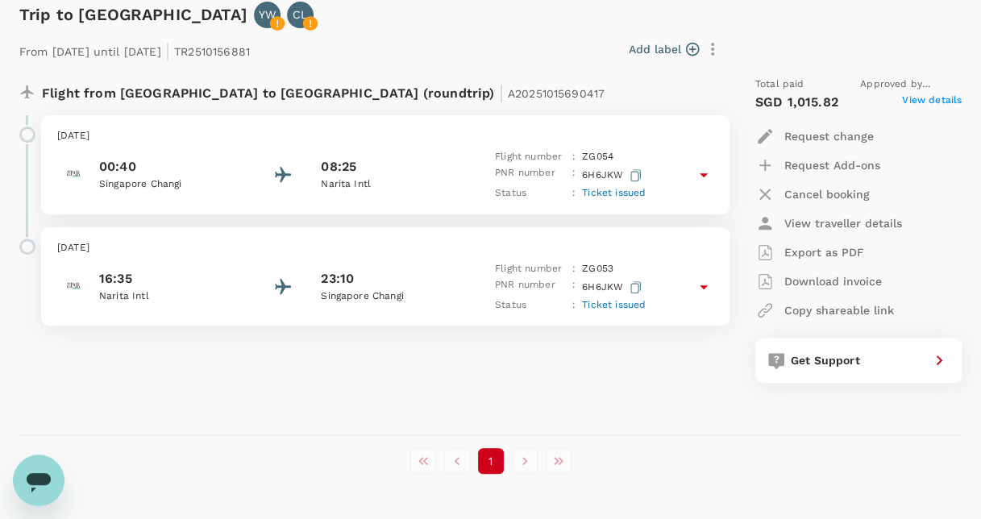
scroll to position [242, 0]
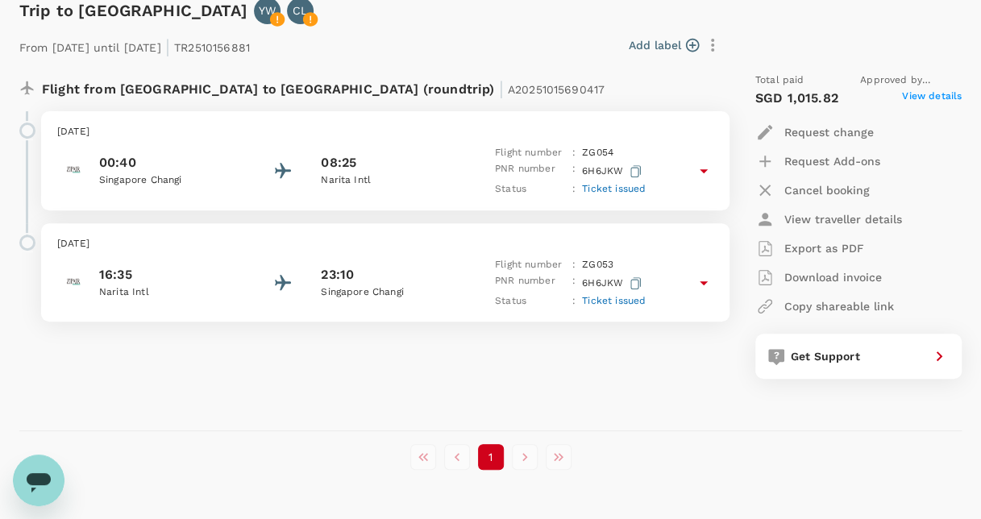
click at [622, 190] on span "Ticket issued" at bounding box center [614, 188] width 64 height 11
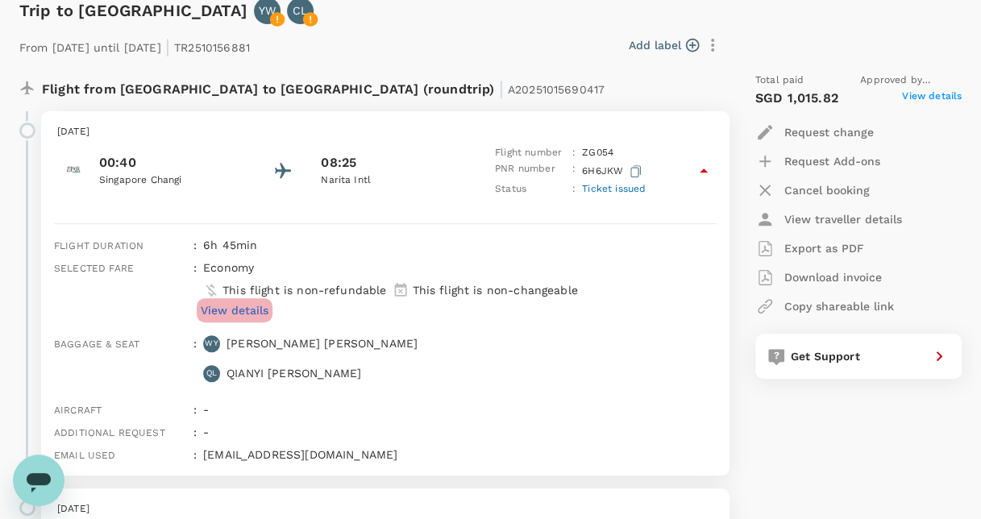
click at [254, 315] on p "View details" at bounding box center [235, 310] width 68 height 16
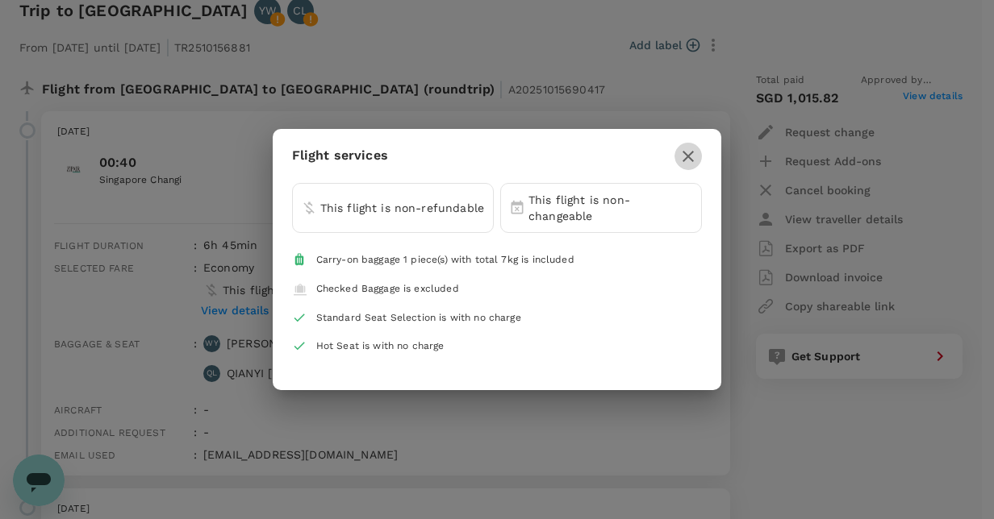
click at [690, 155] on icon "button" at bounding box center [687, 156] width 19 height 19
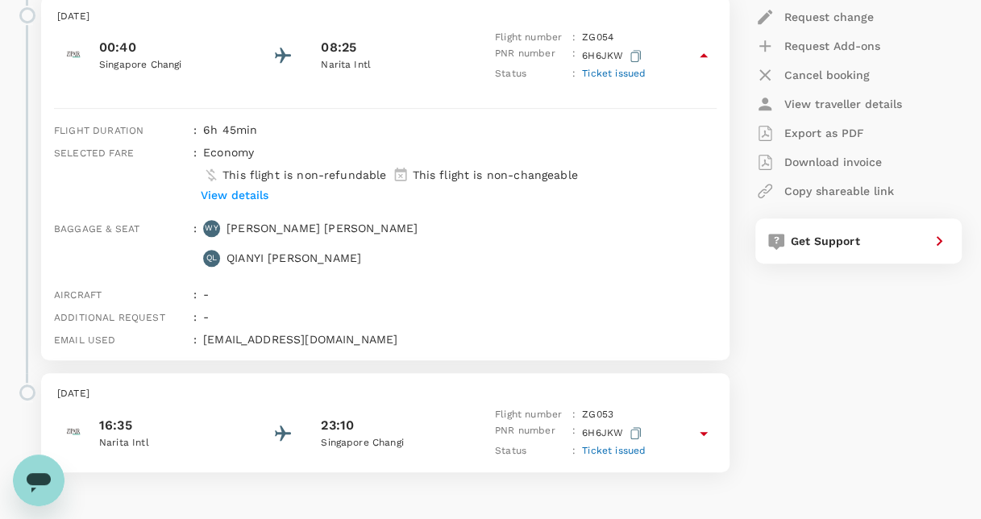
scroll to position [494, 0]
